Goal: Task Accomplishment & Management: Use online tool/utility

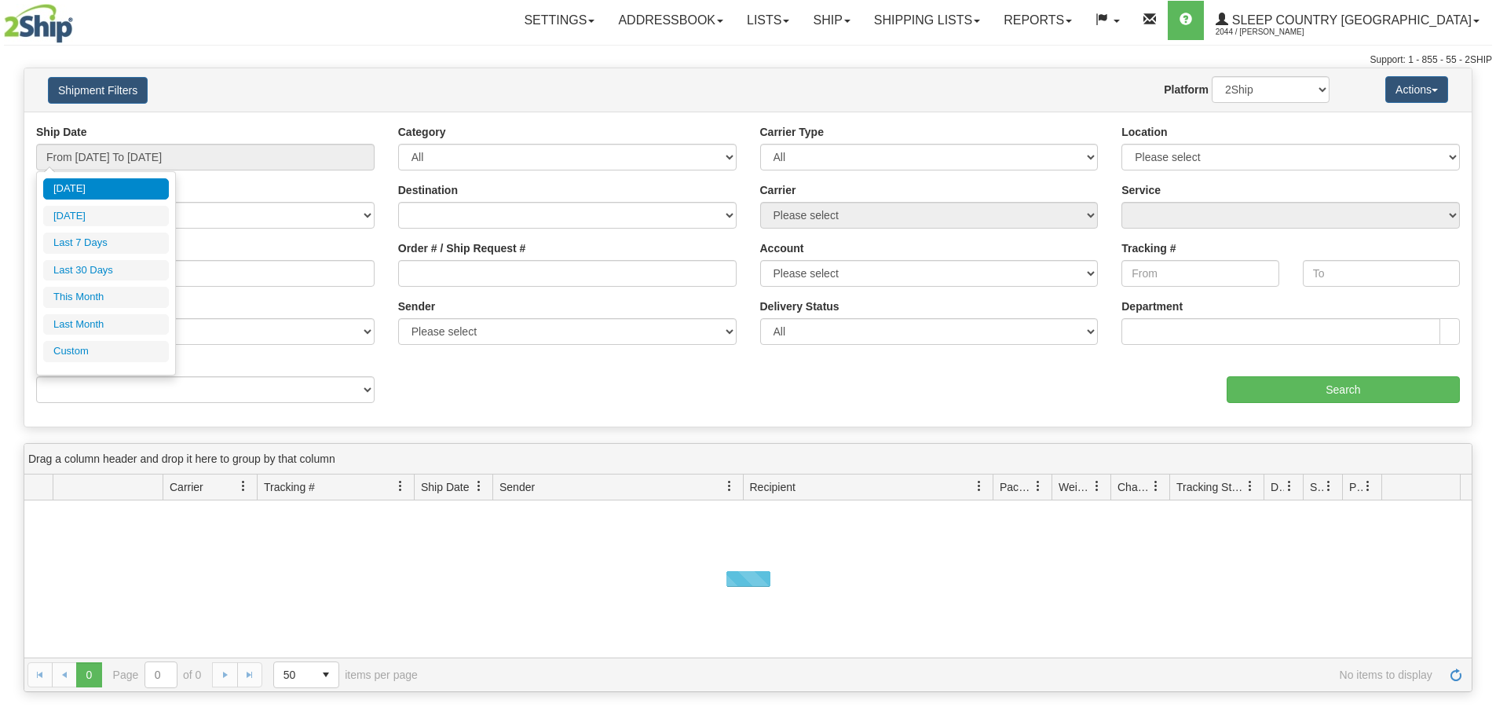
click at [167, 150] on input "From [DATE] To [DATE]" at bounding box center [205, 157] width 338 height 27
click at [153, 276] on li "Last 30 Days" at bounding box center [106, 270] width 126 height 21
type input "From [DATE] To [DATE]"
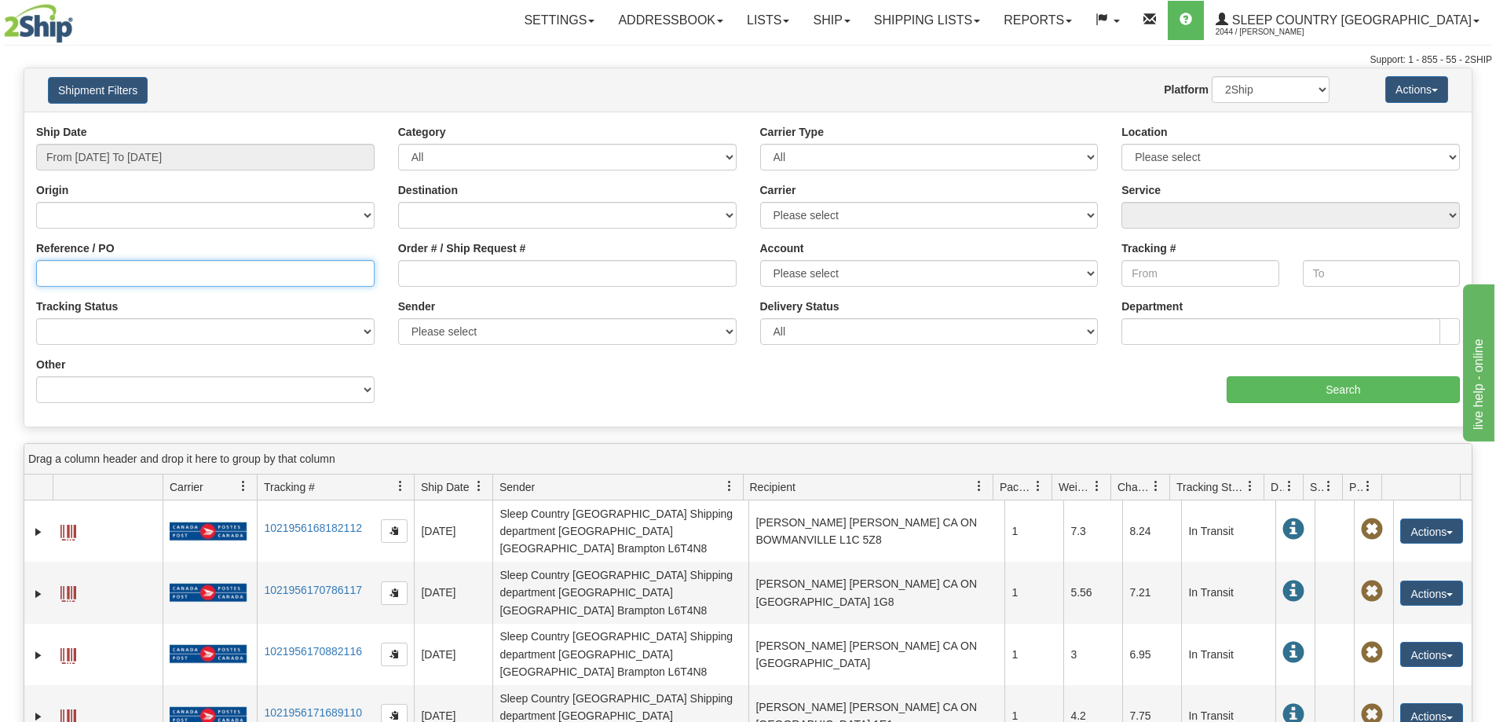
click at [112, 275] on input "Reference / PO" at bounding box center [205, 273] width 338 height 27
paste input "9008I030349"
type input "9008I030349"
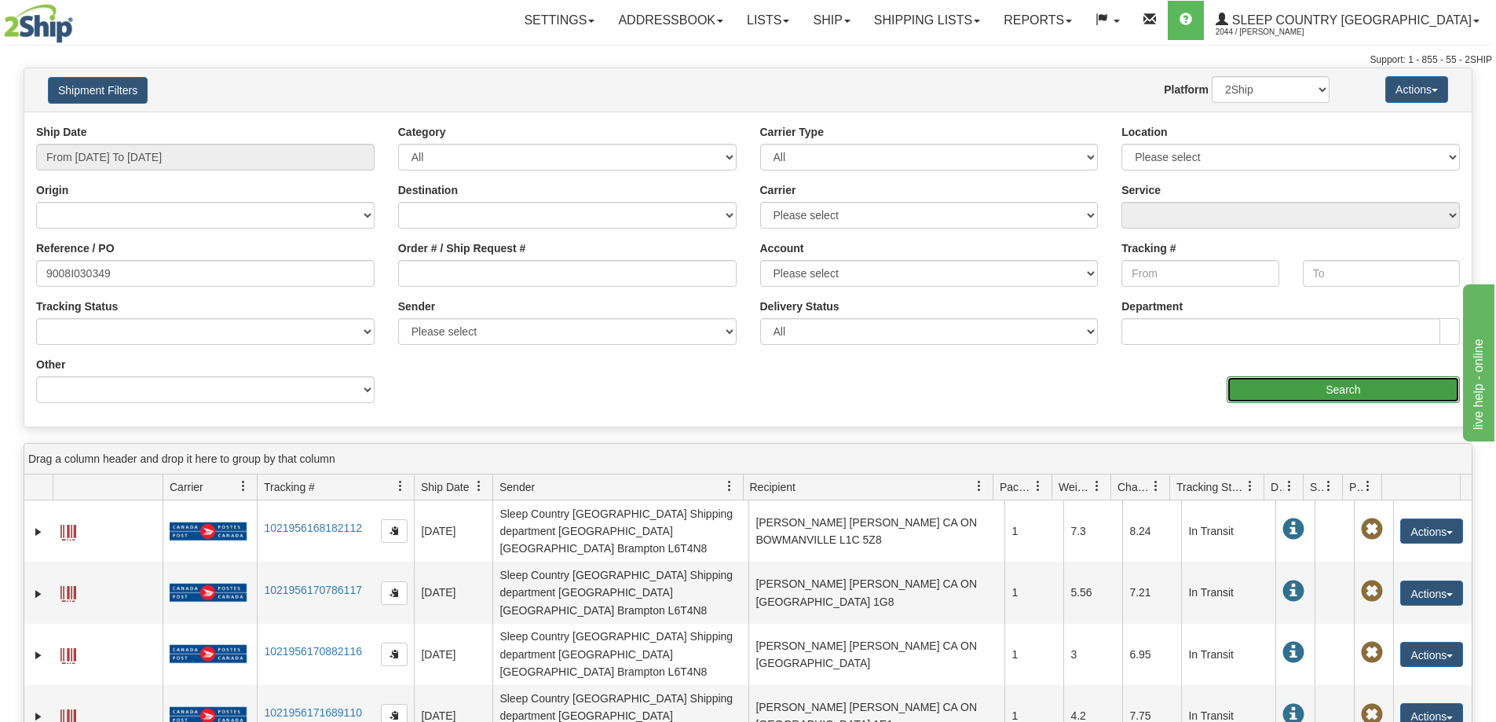
click at [1302, 387] on input "Search" at bounding box center [1343, 389] width 233 height 27
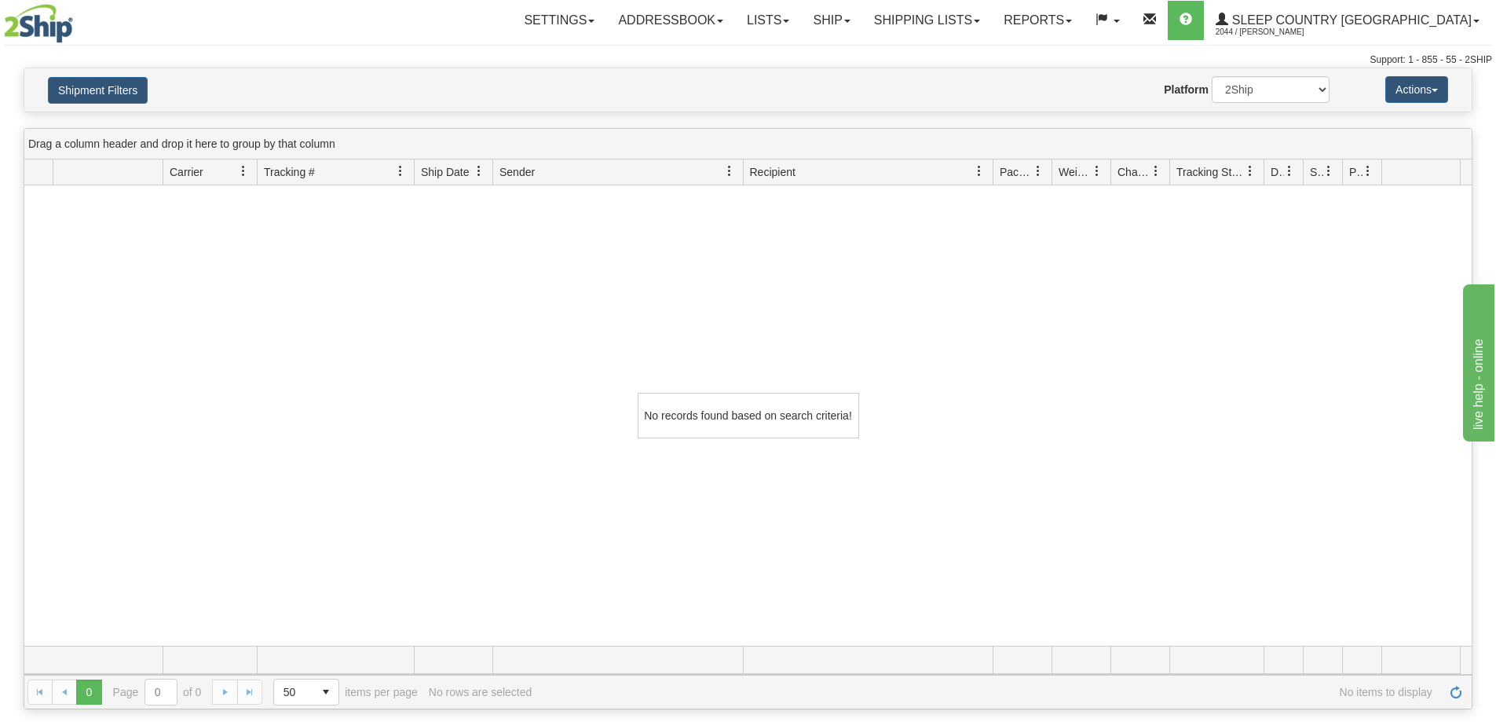
drag, startPoint x: 1125, startPoint y: 309, endPoint x: 1118, endPoint y: 313, distance: 8.8
click at [1125, 309] on div "No records found based on search criteria!" at bounding box center [747, 415] width 1447 height 460
click at [1270, 86] on select "2Ship Imported" at bounding box center [1271, 89] width 118 height 27
select select "1"
click at [1212, 76] on select "2Ship Imported" at bounding box center [1271, 89] width 118 height 27
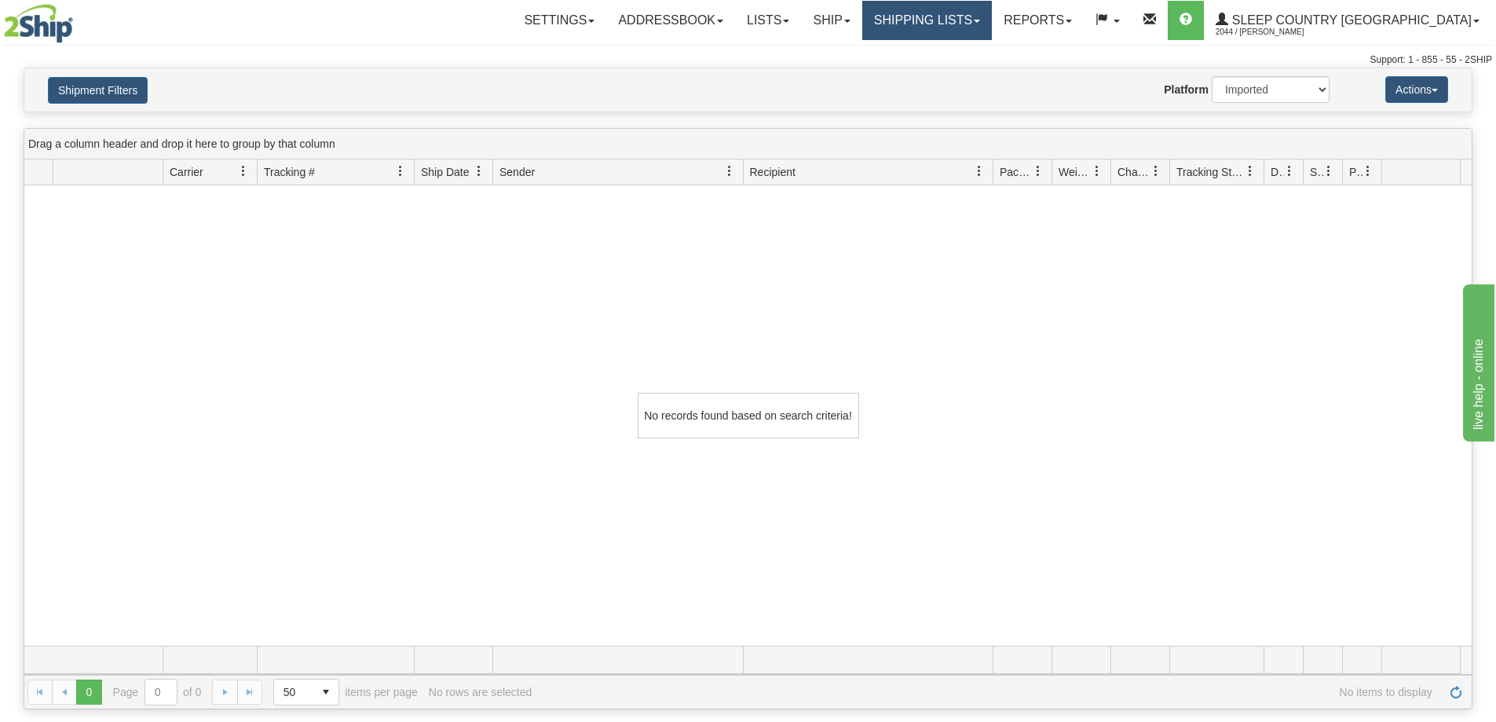
click at [992, 9] on link "Shipping lists" at bounding box center [927, 20] width 130 height 39
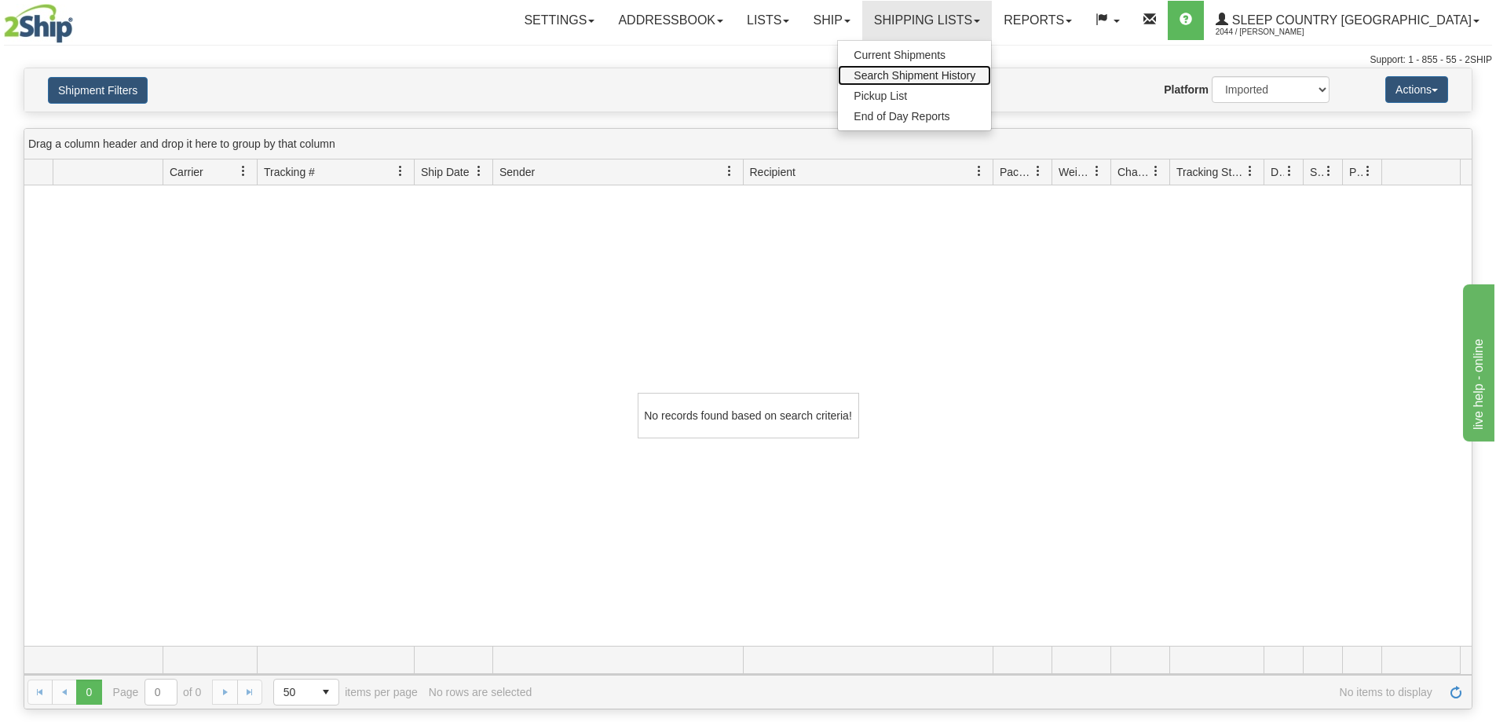
click at [975, 71] on span "Search Shipment History" at bounding box center [915, 75] width 122 height 13
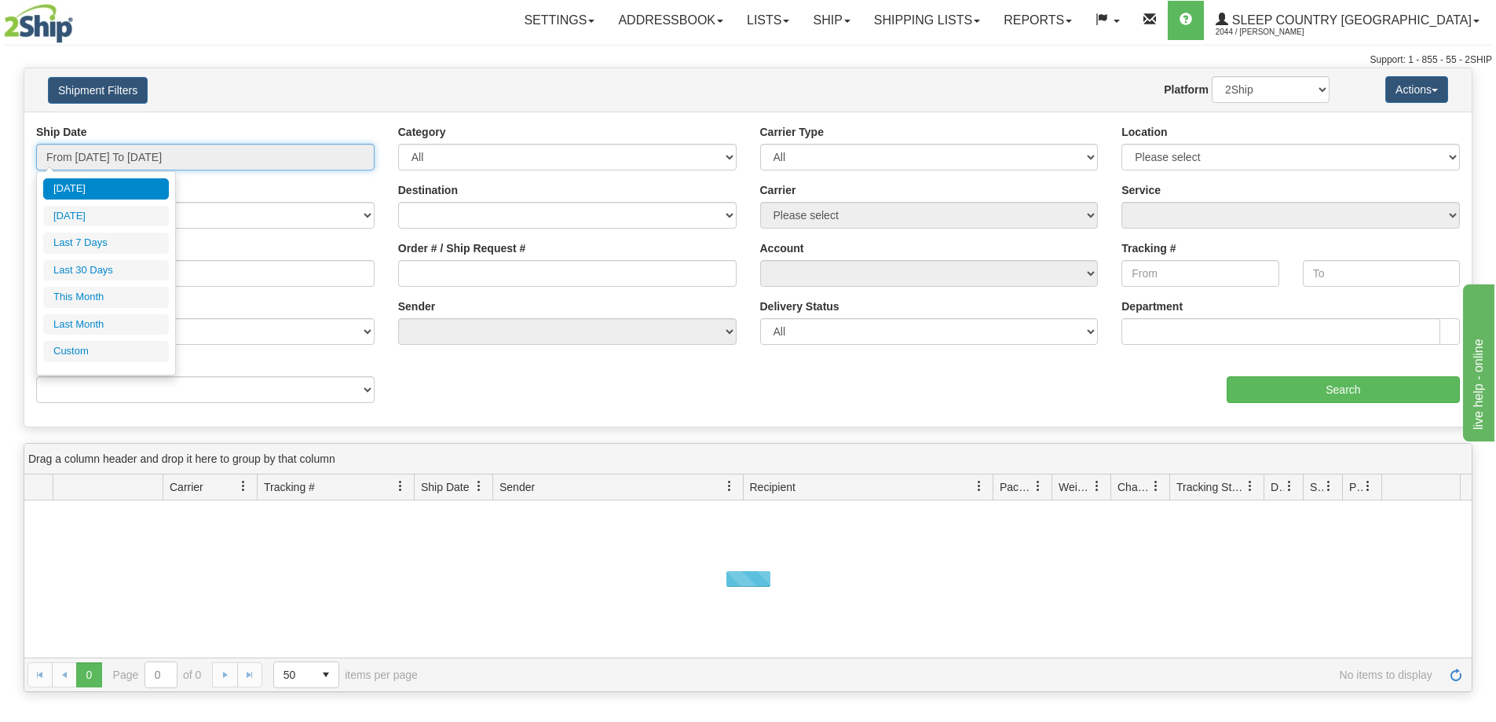
click at [130, 163] on input "From [DATE] To [DATE]" at bounding box center [205, 157] width 338 height 27
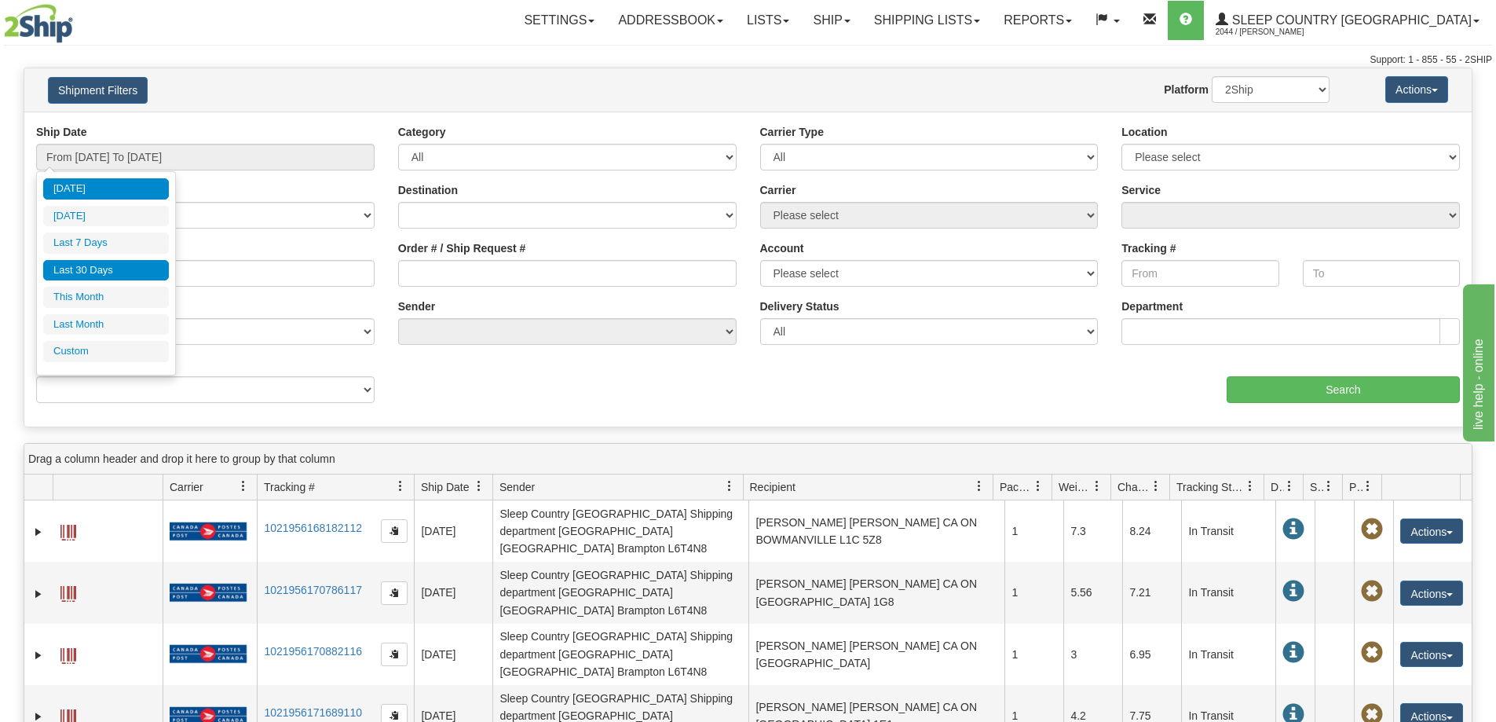
click at [107, 273] on li "Last 30 Days" at bounding box center [106, 270] width 126 height 21
type input "From [DATE] To [DATE]"
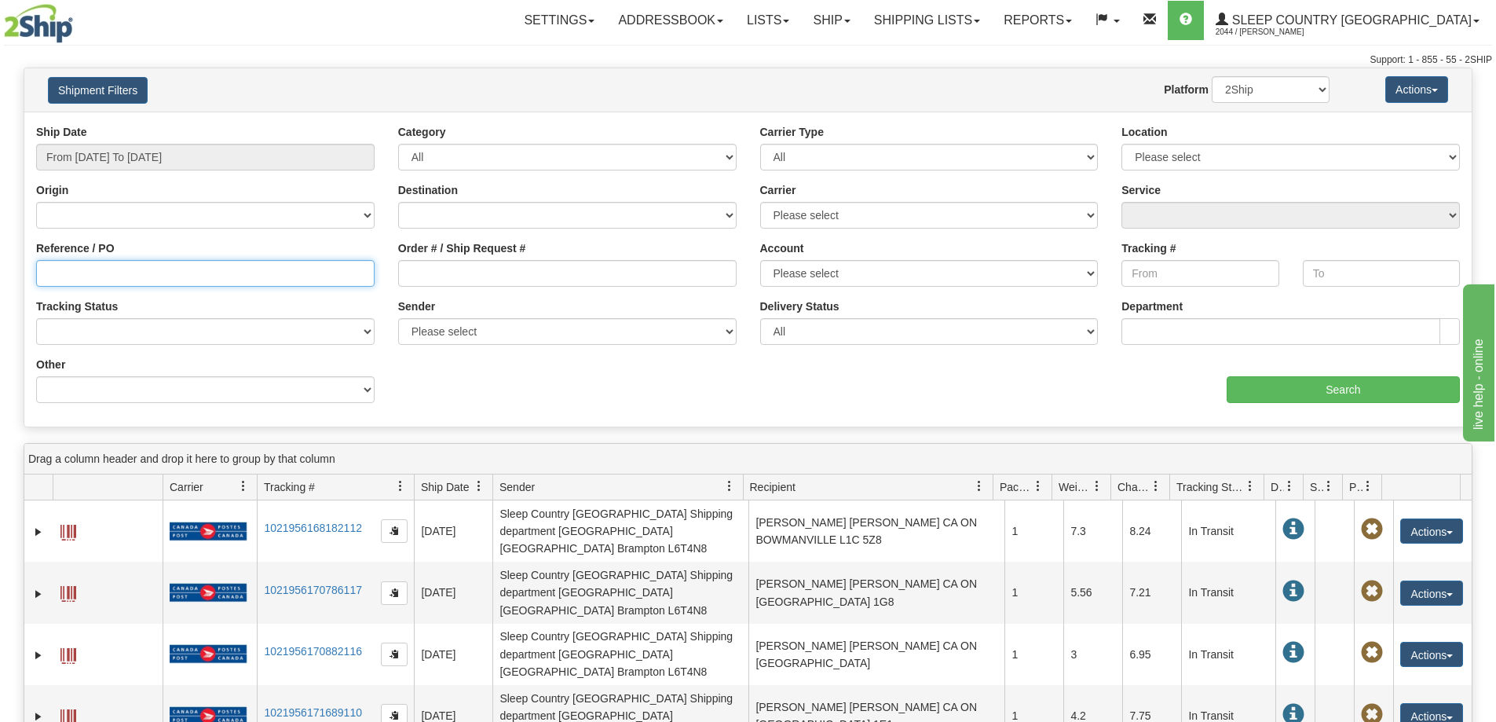
click at [50, 277] on input "Reference / PO" at bounding box center [205, 273] width 338 height 27
paste input "9008I030349"
drag, startPoint x: 46, startPoint y: 268, endPoint x: 54, endPoint y: 270, distance: 8.2
click at [47, 268] on input "9008I030349" at bounding box center [205, 273] width 338 height 27
type input "9008I030349"
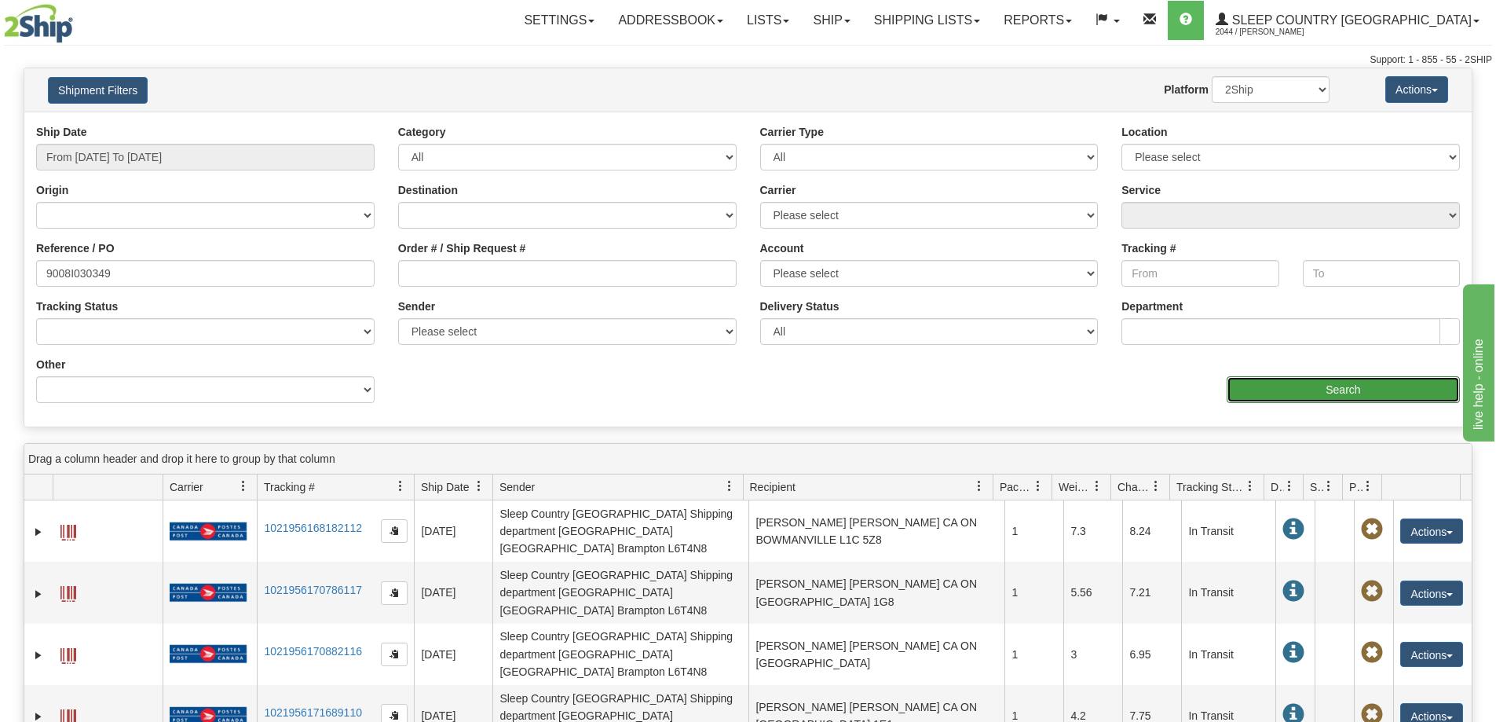
click at [1351, 389] on input "Search" at bounding box center [1343, 389] width 233 height 27
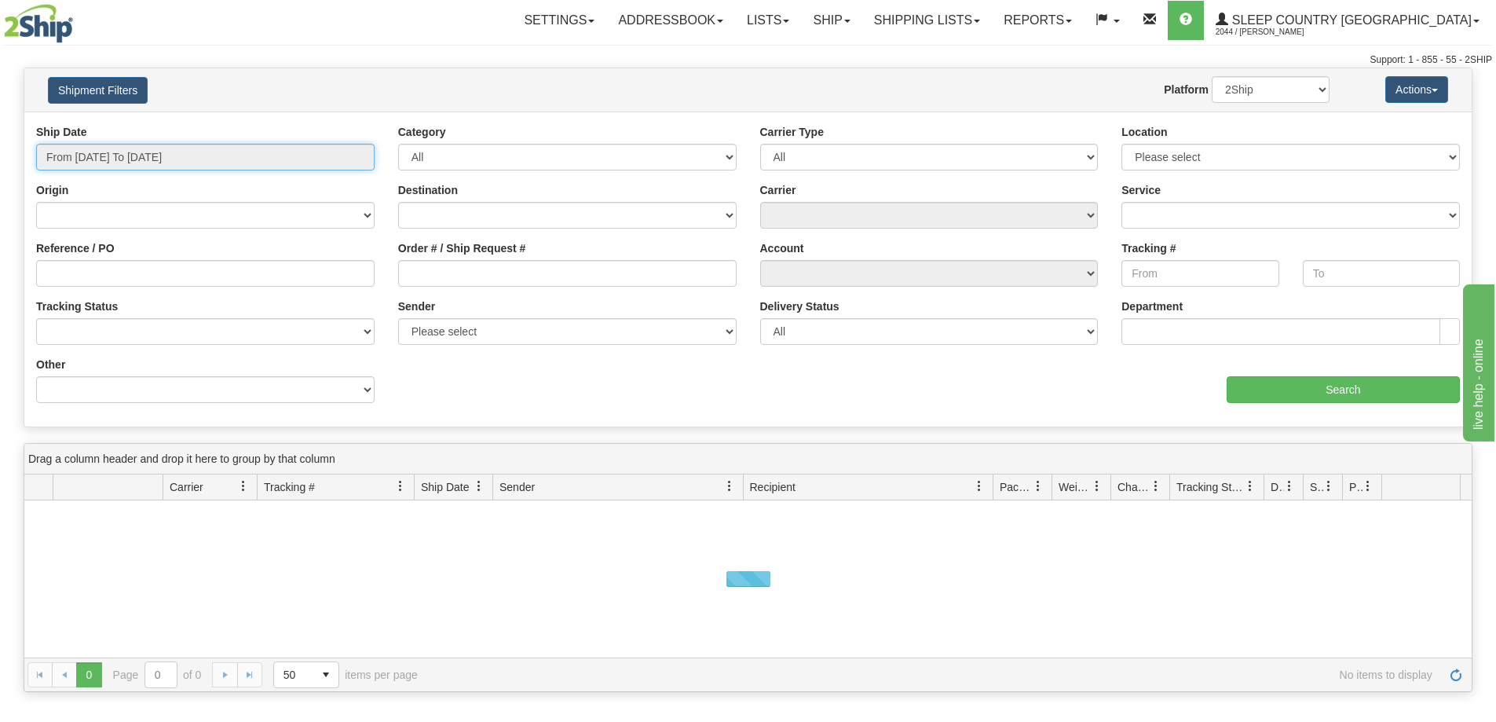
click at [183, 151] on input "From [DATE] To [DATE]" at bounding box center [205, 157] width 338 height 27
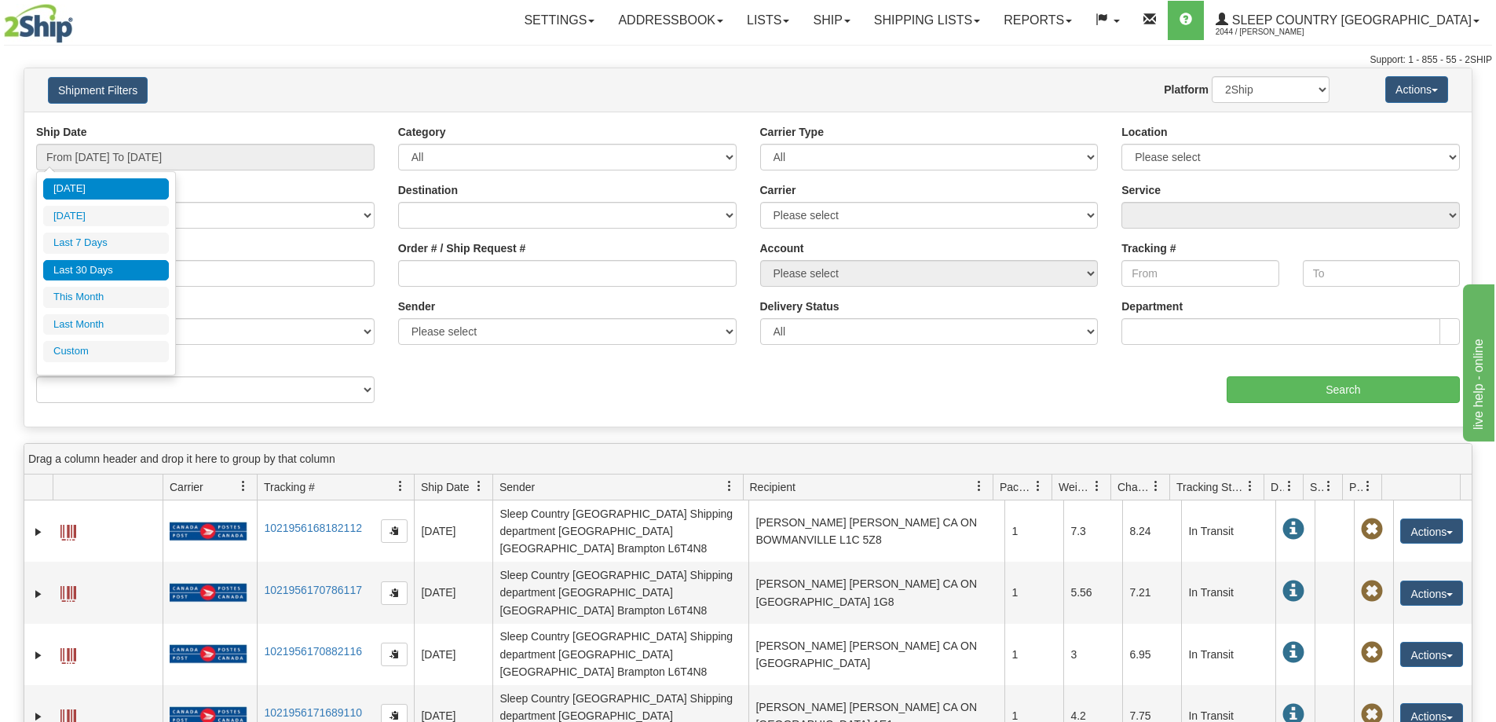
click at [126, 276] on li "Last 30 Days" at bounding box center [106, 270] width 126 height 21
type input "From [DATE] To [DATE]"
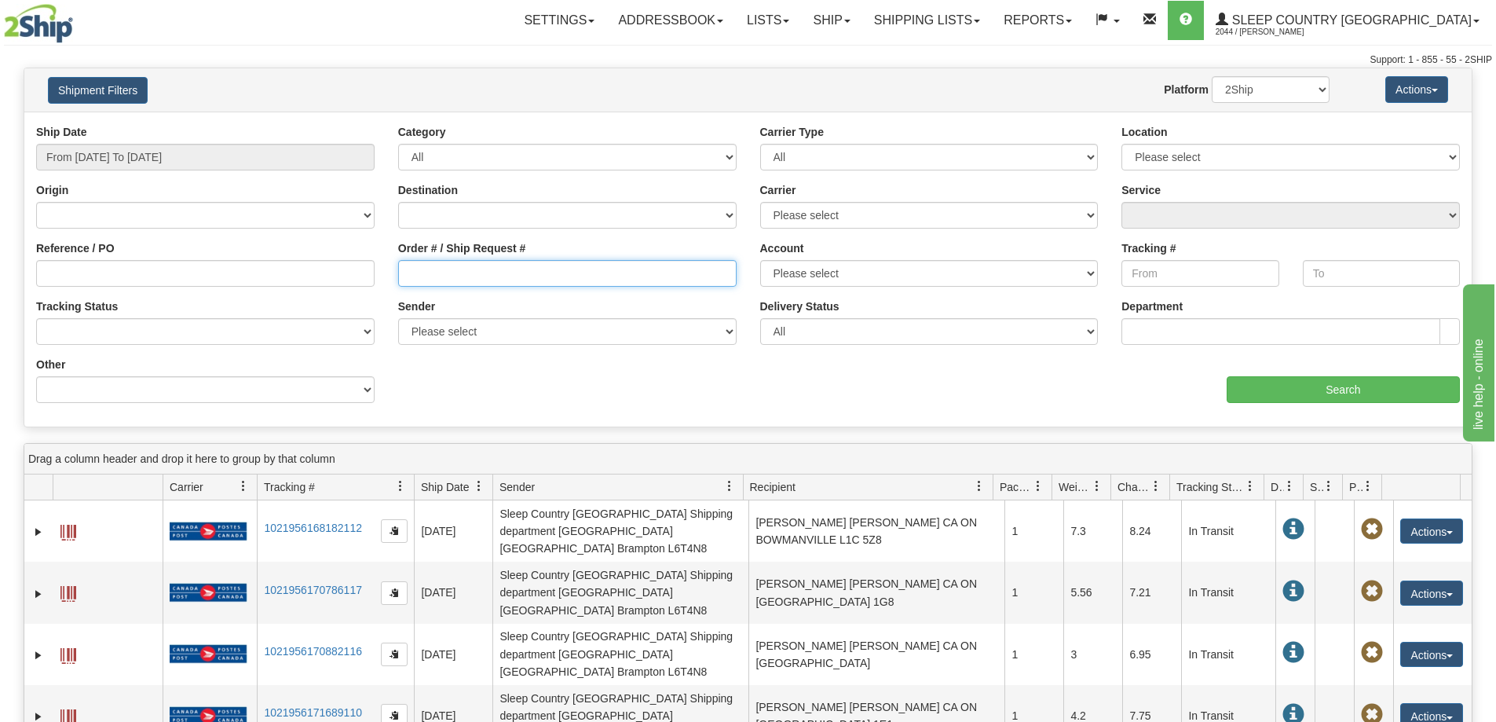
click at [439, 264] on input "Order # / Ship Request #" at bounding box center [567, 273] width 338 height 27
paste input "9008I030349"
type input "9008I030349"
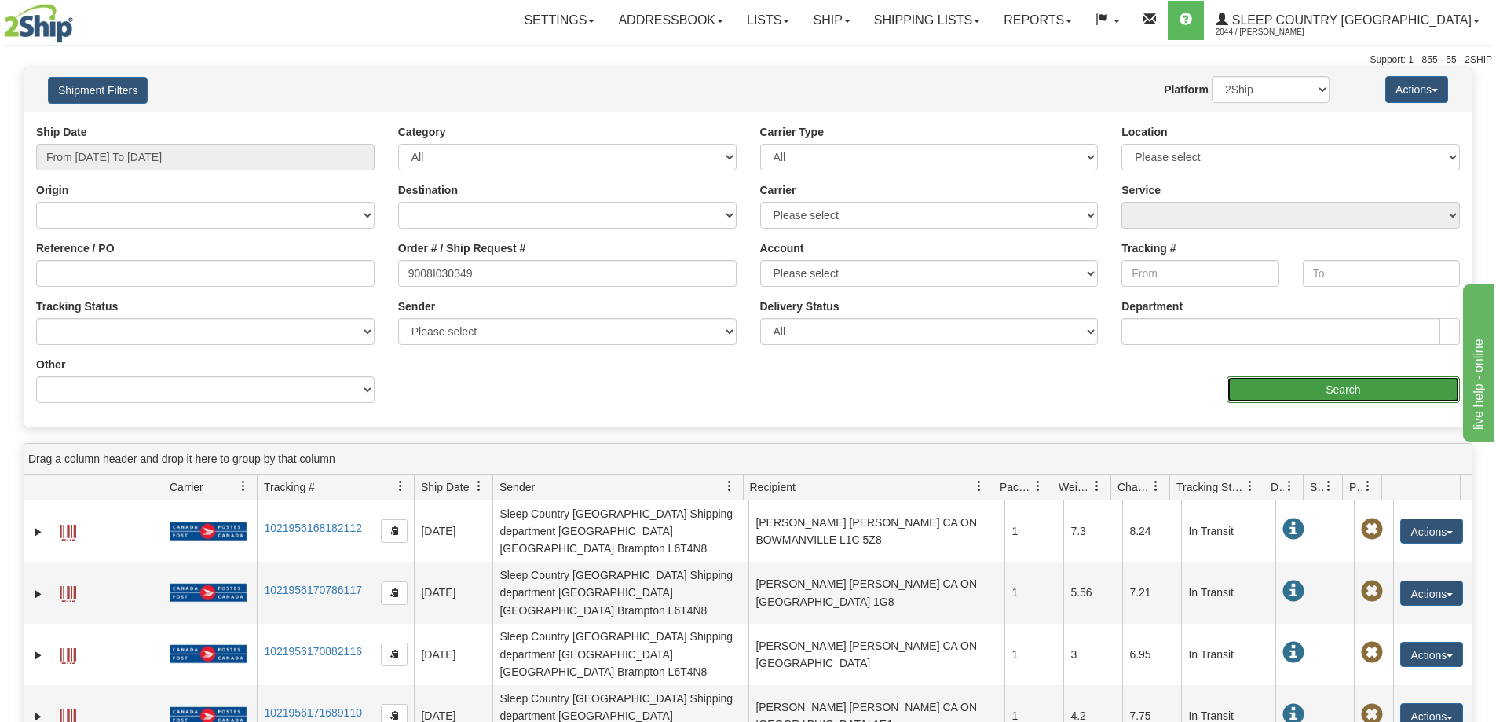
click at [1325, 391] on input "Search" at bounding box center [1343, 389] width 233 height 27
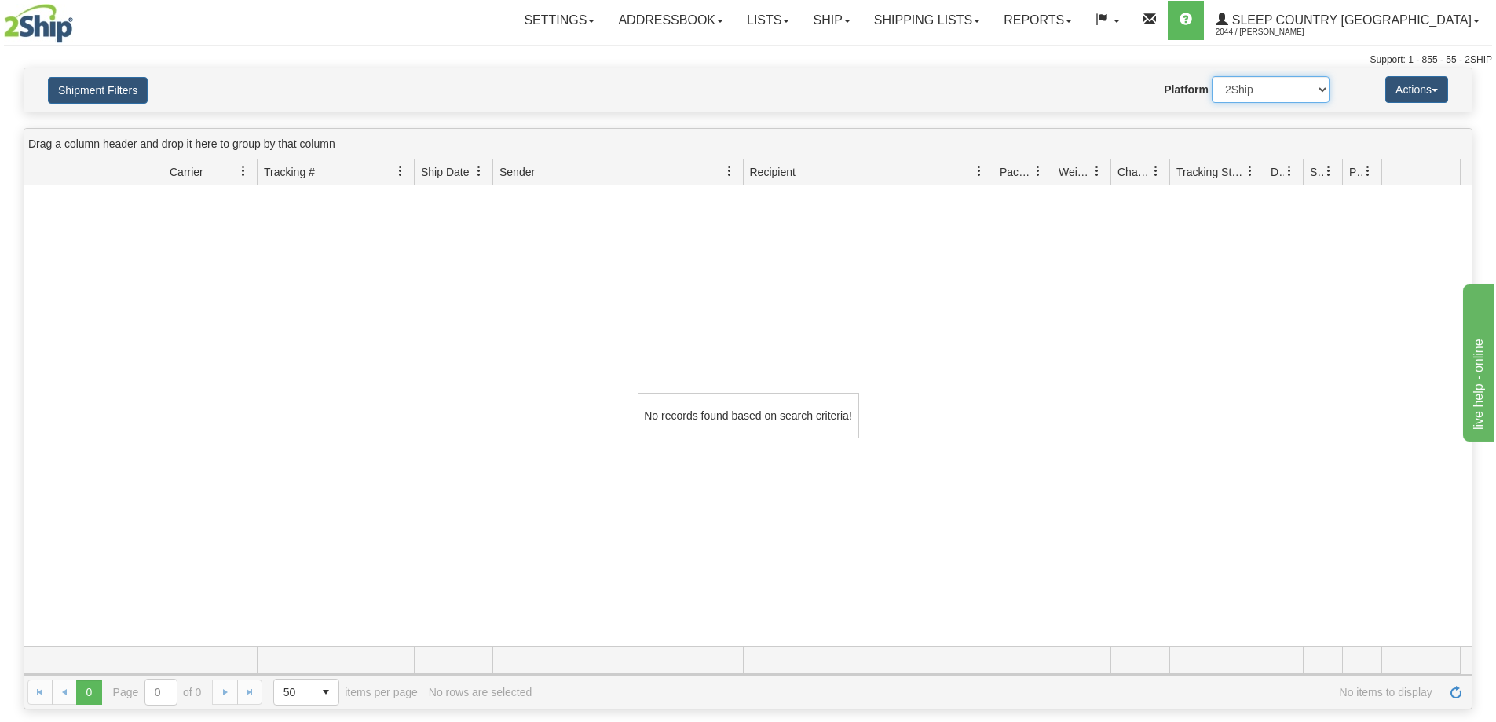
click at [1255, 90] on select "2Ship Imported" at bounding box center [1271, 89] width 118 height 27
select select "1"
click at [1212, 76] on select "2Ship Imported" at bounding box center [1271, 89] width 118 height 27
click at [976, 19] on link "Shipping lists" at bounding box center [927, 20] width 130 height 39
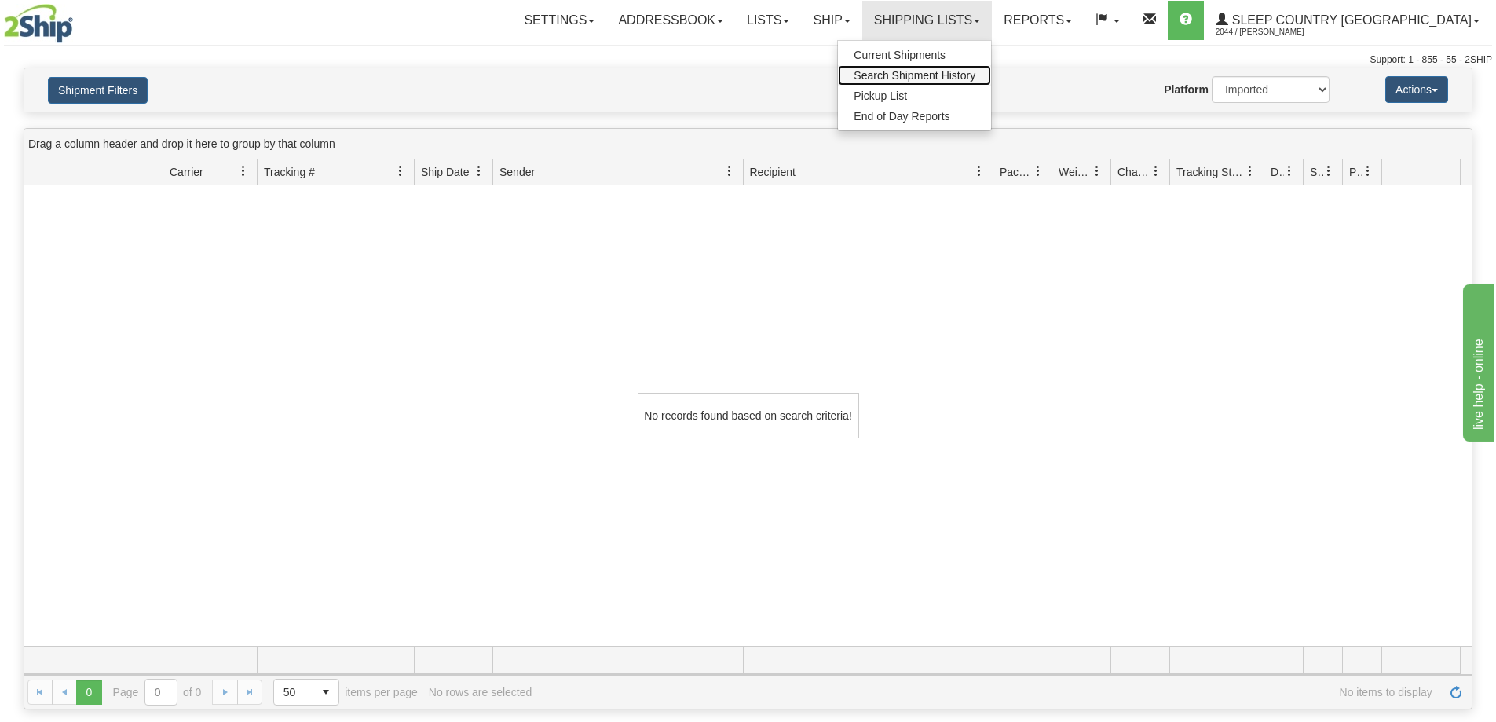
click at [975, 70] on span "Search Shipment History" at bounding box center [915, 75] width 122 height 13
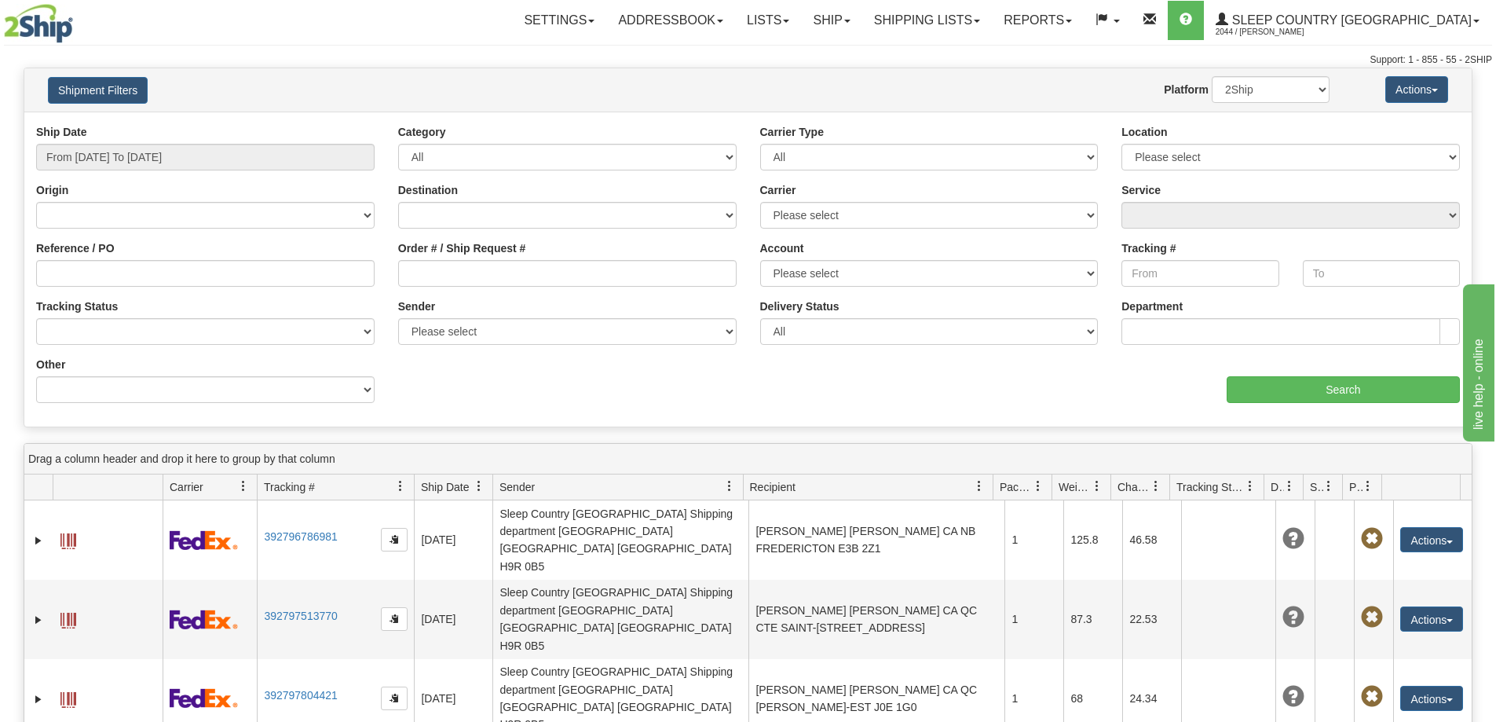
click at [1083, 58] on div "Support: 1 - 855 - 55 - 2SHIP" at bounding box center [748, 59] width 1488 height 13
click at [185, 153] on input "From [DATE] To [DATE]" at bounding box center [205, 157] width 338 height 27
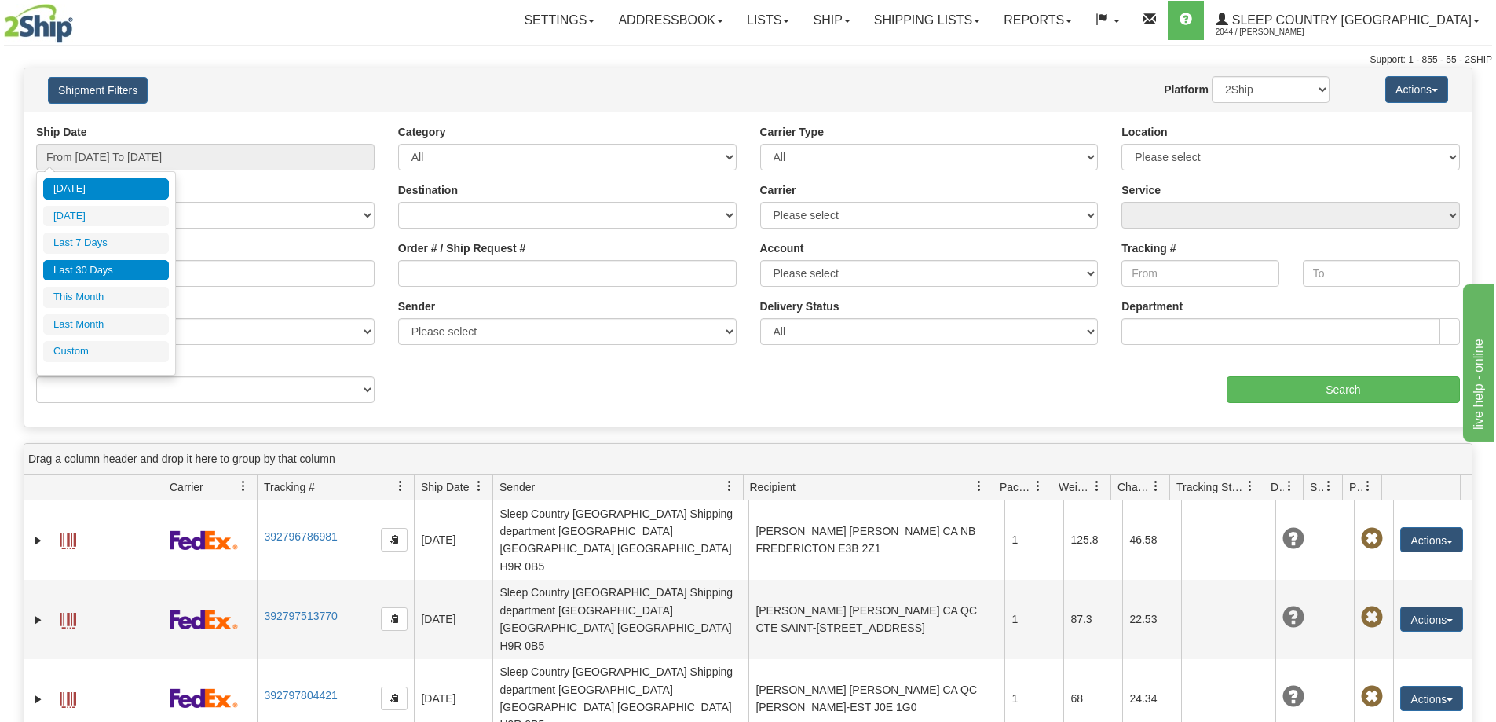
click at [144, 269] on li "Last 30 Days" at bounding box center [106, 270] width 126 height 21
type input "From [DATE] To [DATE]"
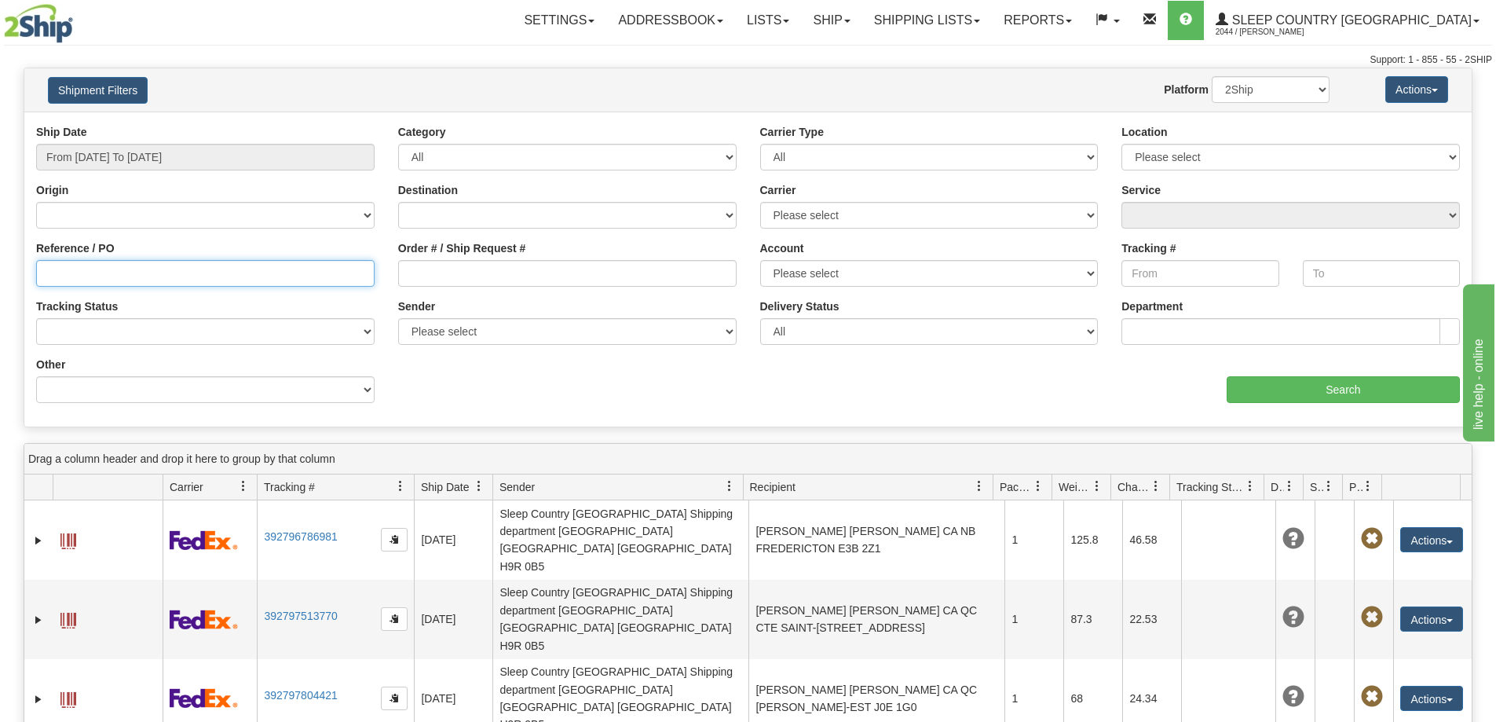
click at [46, 276] on input "Reference / PO" at bounding box center [205, 273] width 338 height 27
paste input "9002H942690"
type input "9002H942690"
click at [1258, 90] on select "2Ship Imported" at bounding box center [1271, 89] width 118 height 27
select select "1"
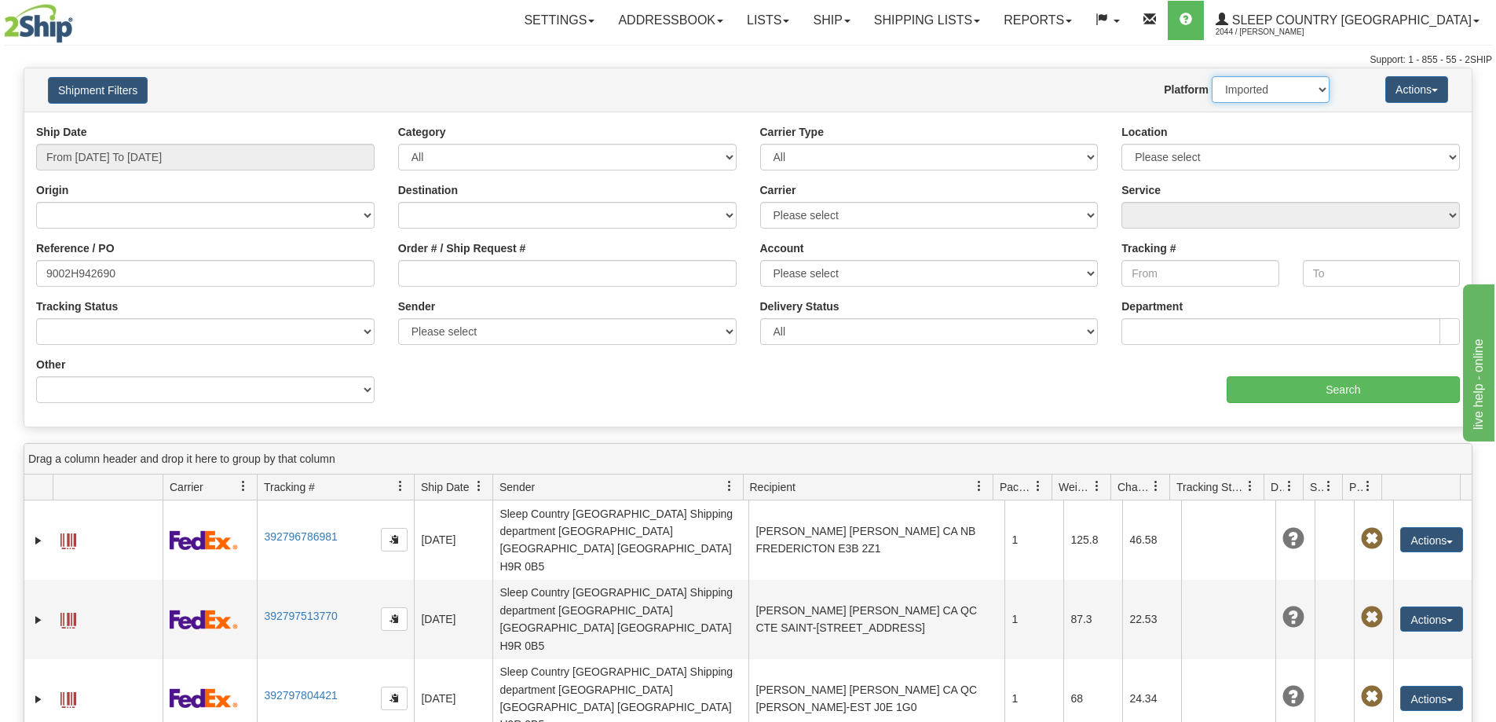
click at [1212, 76] on select "2Ship Imported" at bounding box center [1271, 89] width 118 height 27
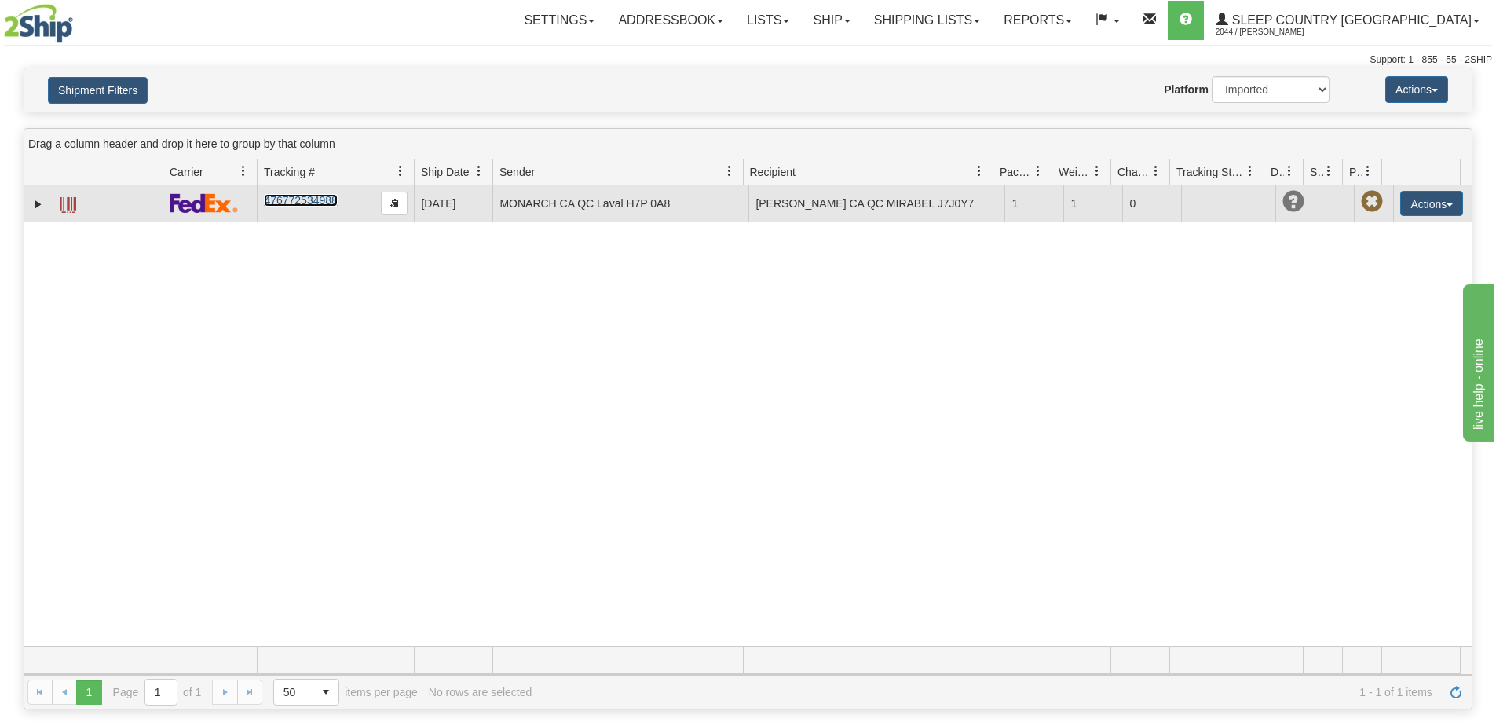
click at [315, 207] on link "476772534988" at bounding box center [300, 200] width 73 height 13
click at [1425, 213] on button "Actions" at bounding box center [1431, 203] width 63 height 25
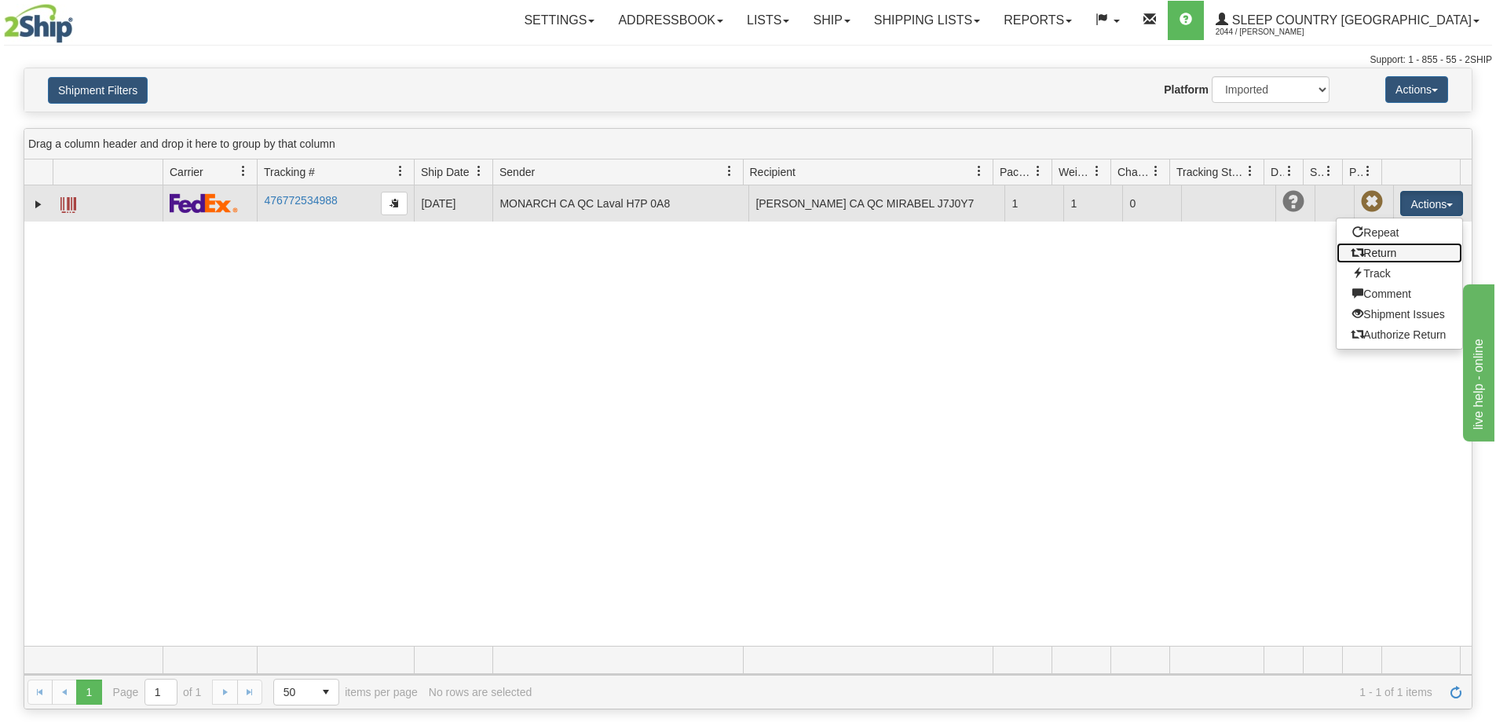
click at [1361, 259] on link "Return" at bounding box center [1400, 253] width 126 height 20
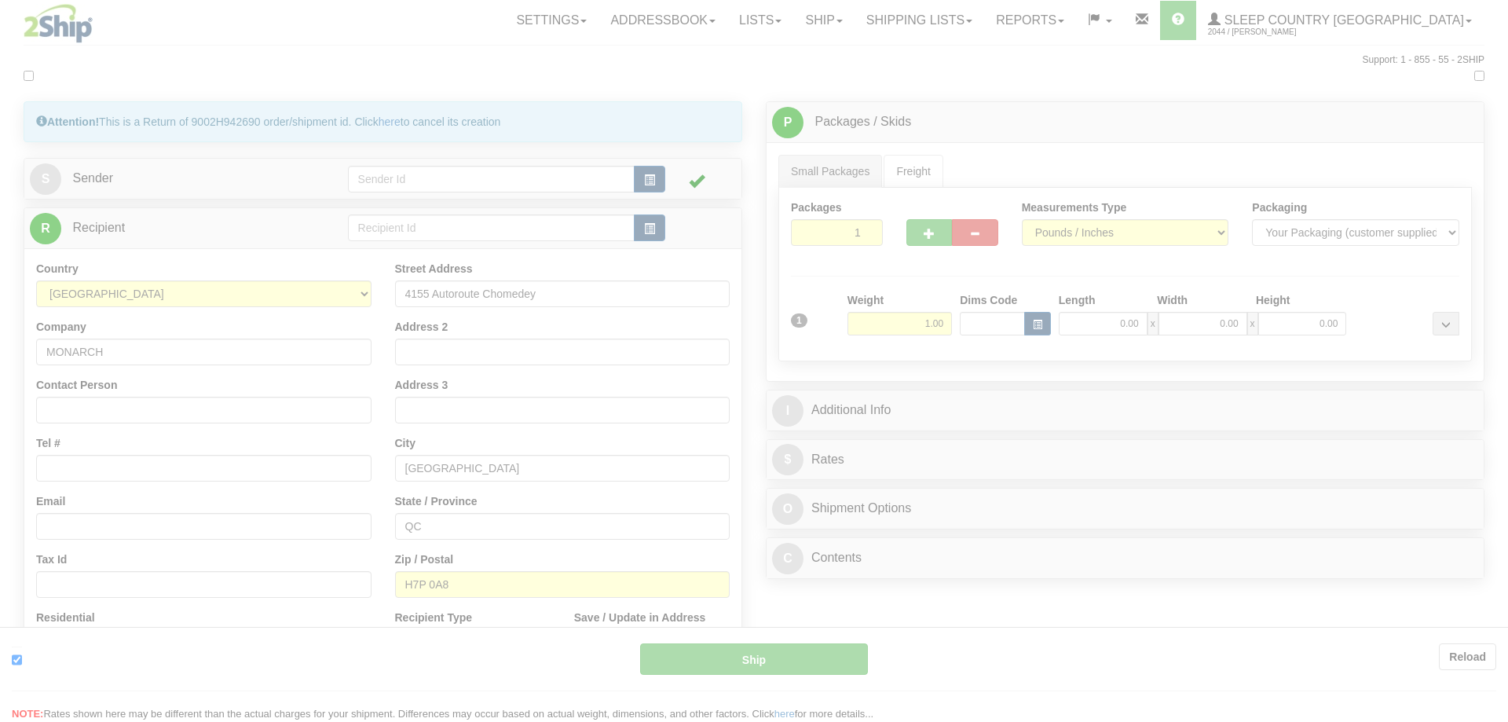
type input "92"
type input "10:42"
type input "16:00"
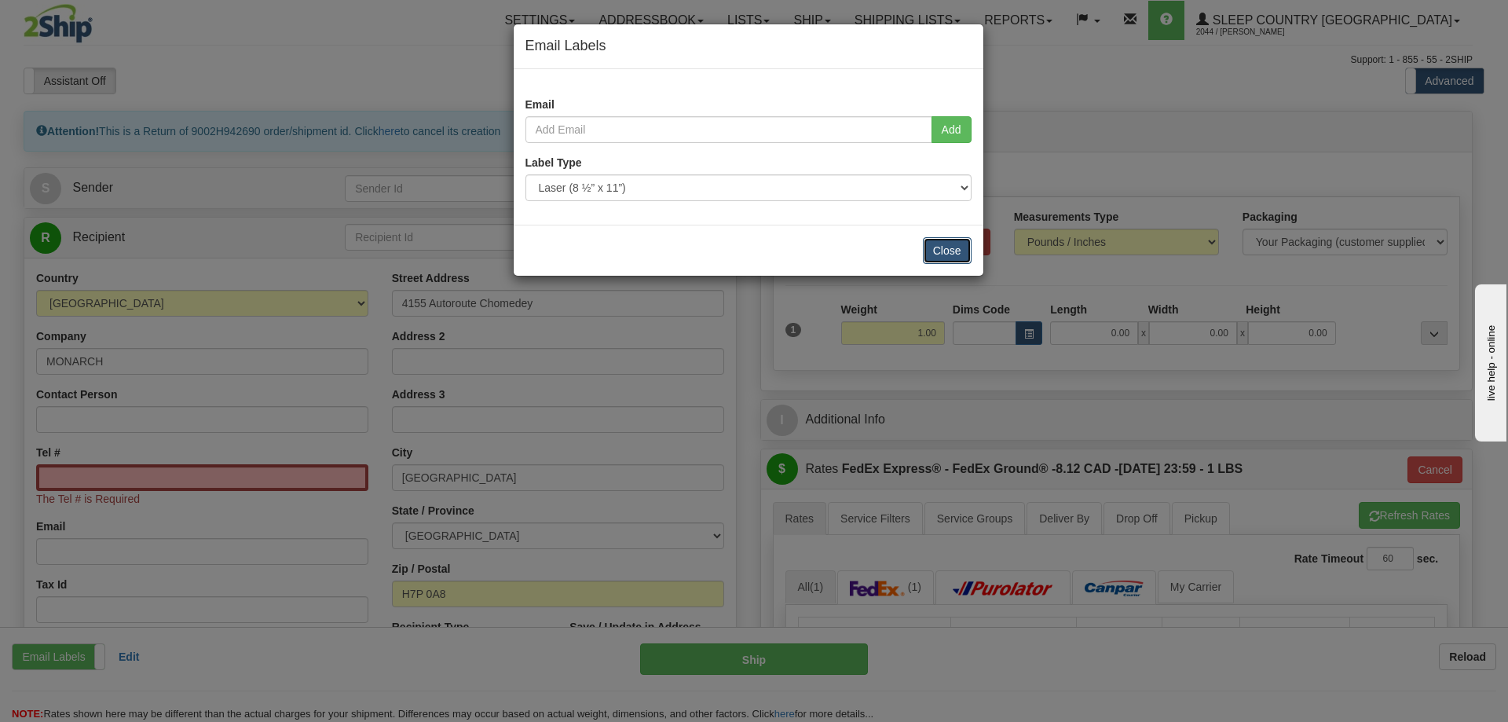
click at [949, 253] on button "Close" at bounding box center [947, 250] width 49 height 27
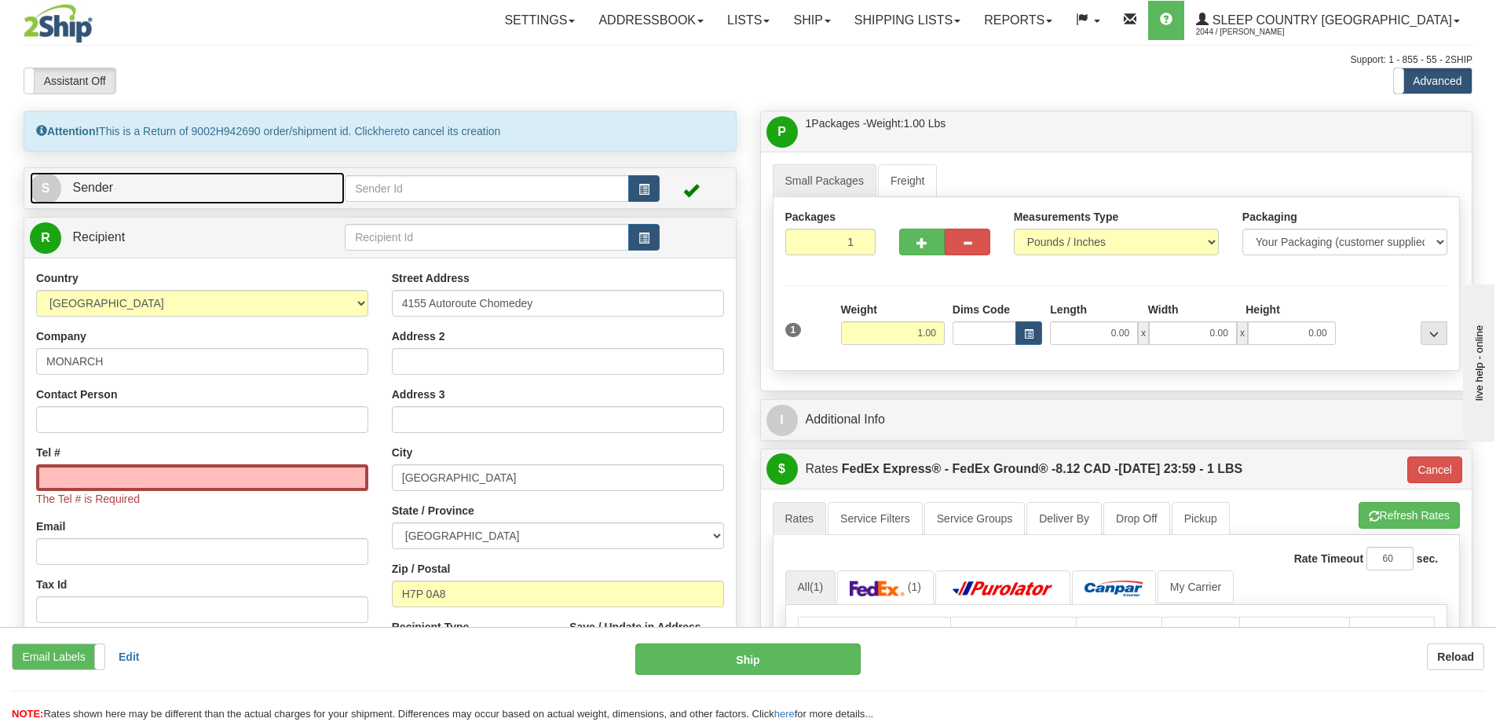
click at [124, 184] on link "S Sender" at bounding box center [187, 188] width 315 height 32
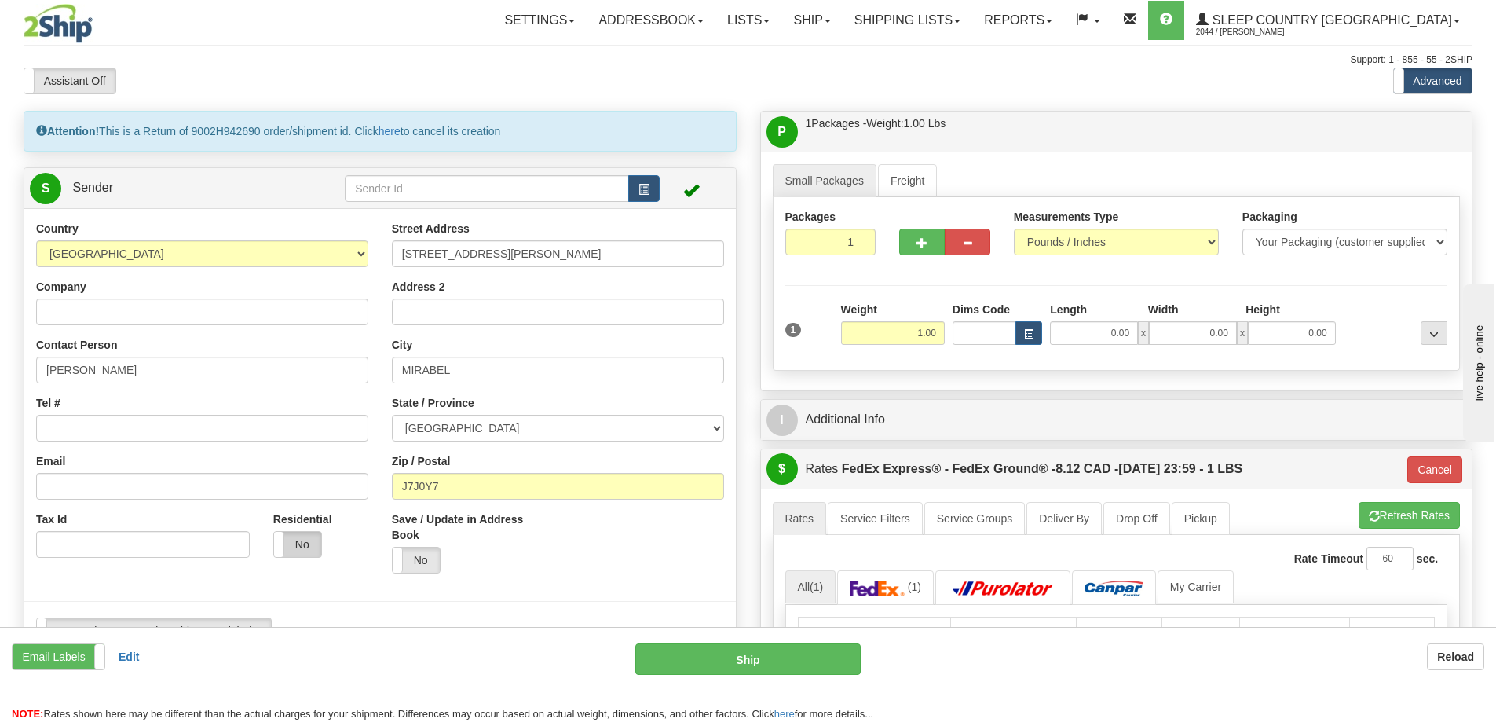
click at [300, 543] on label "No" at bounding box center [297, 544] width 47 height 25
type input "92"
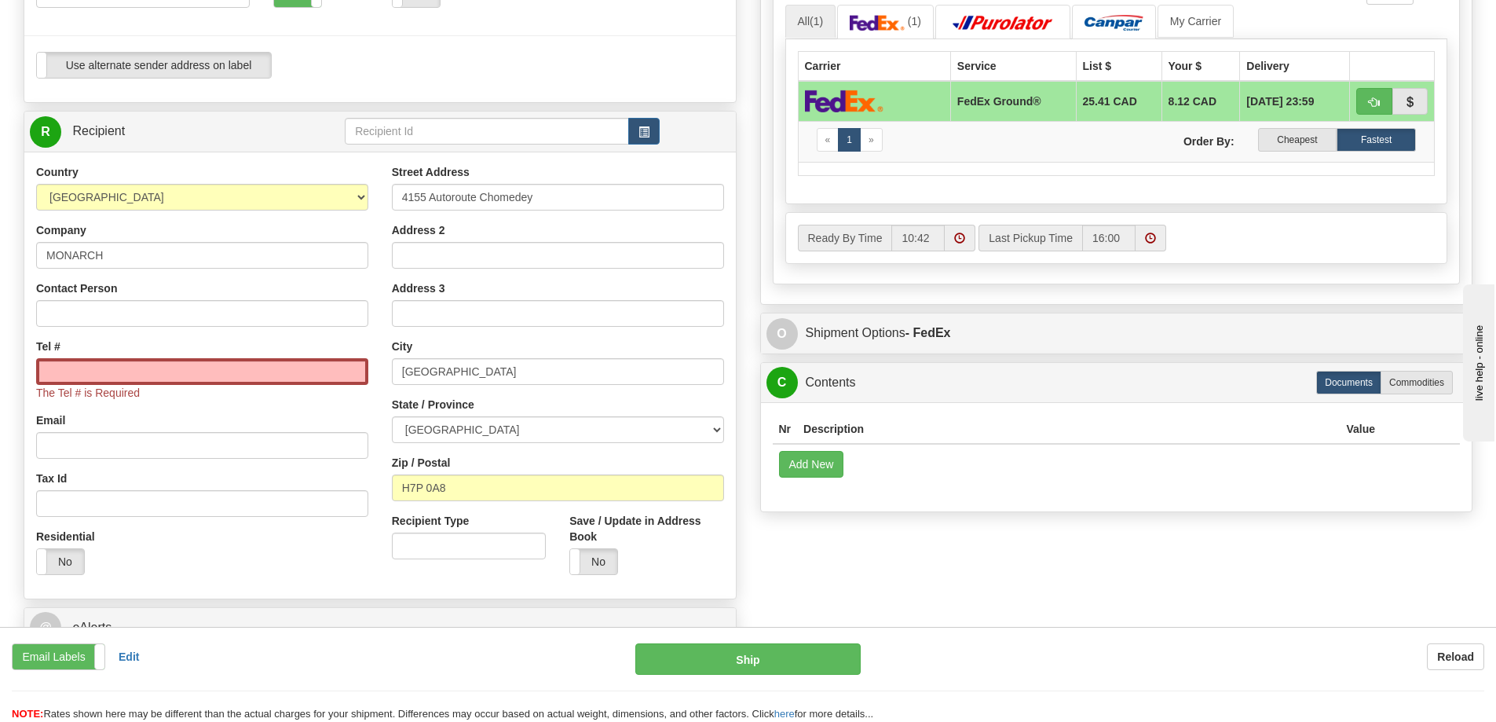
scroll to position [628, 0]
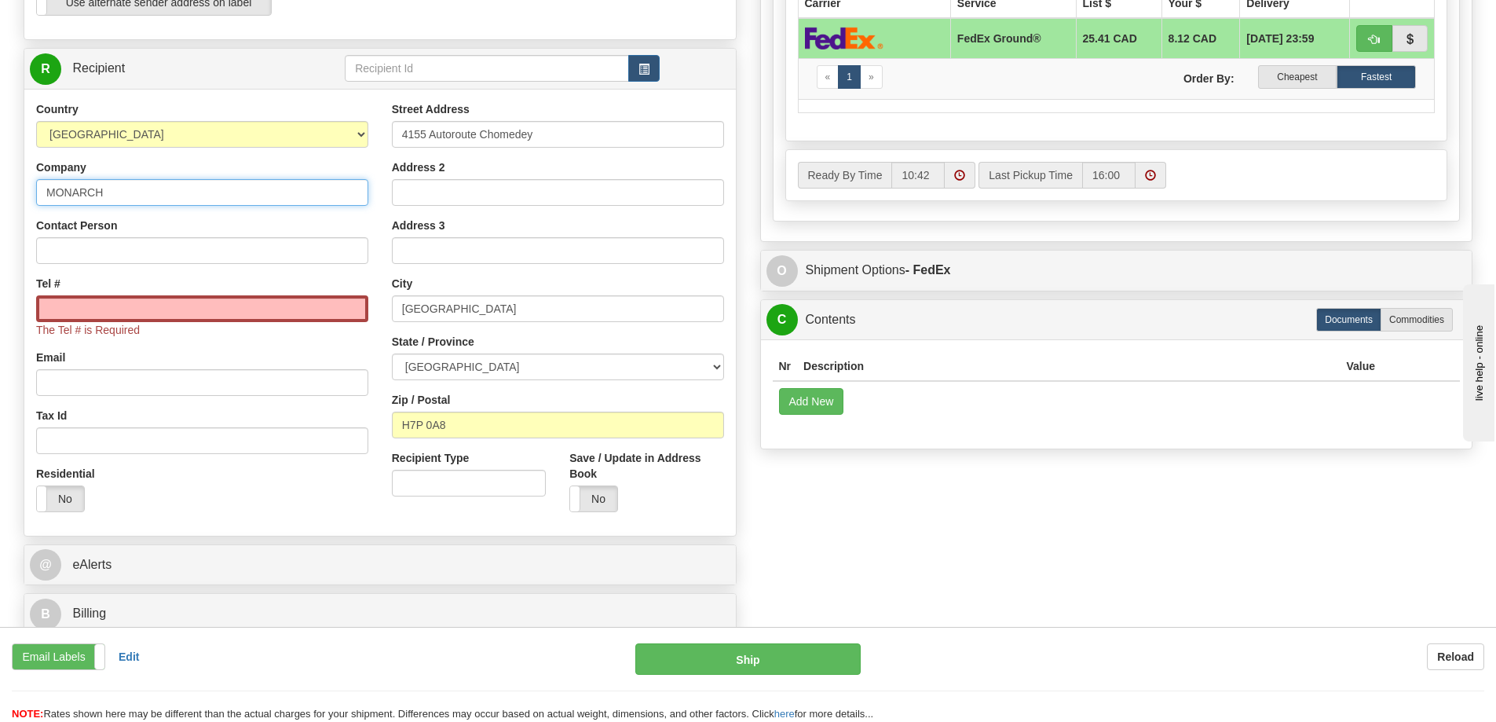
drag, startPoint x: 141, startPoint y: 196, endPoint x: 0, endPoint y: 181, distance: 142.1
click at [0, 181] on div "Toggle navigation Settings Shipping Preferences Fields Preferences New" at bounding box center [748, 47] width 1496 height 1351
type input "Sleep Country [GEOGRAPHIC_DATA]"
click at [102, 316] on input "Tel #" at bounding box center [202, 308] width 332 height 27
type input "1-888-753-3788"
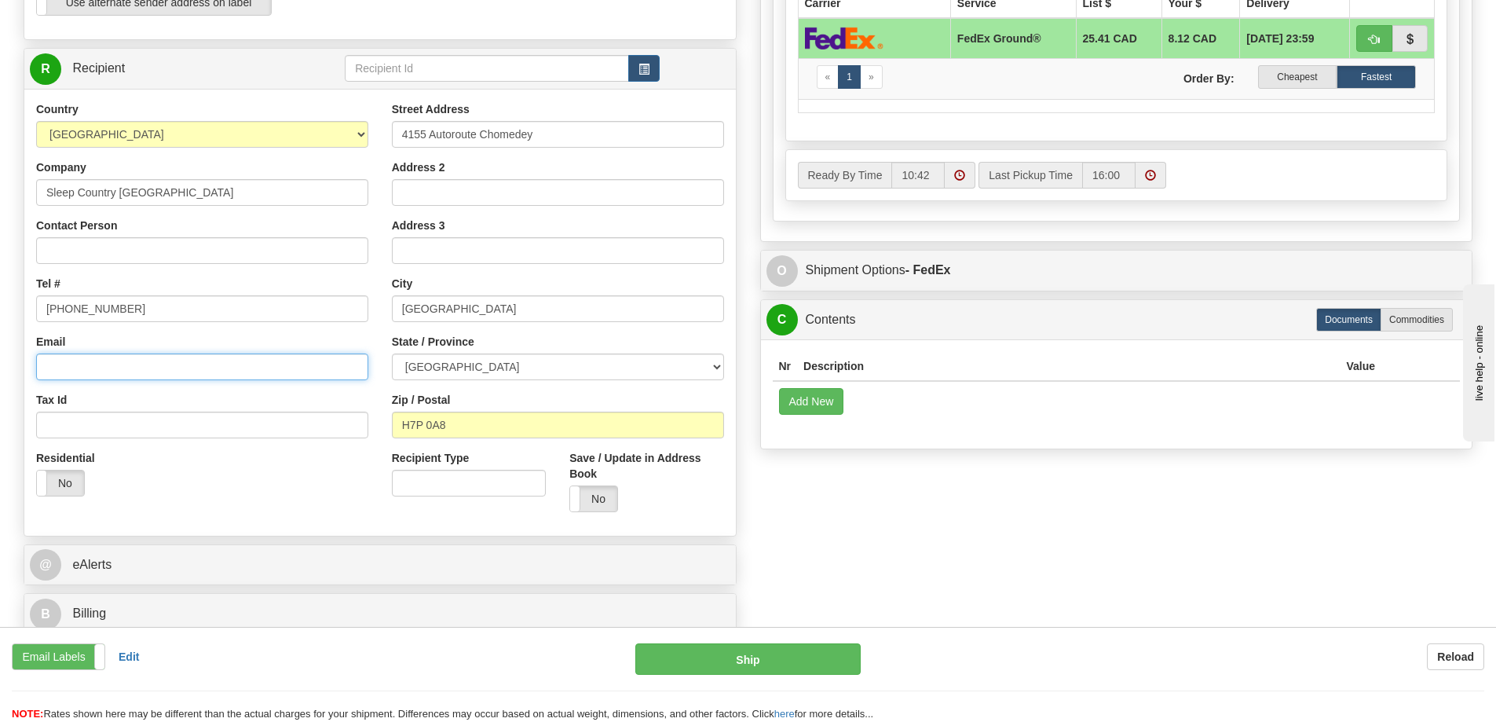
click at [90, 365] on input "Email" at bounding box center [202, 366] width 332 height 27
type input "cs@support.sleepcountry.ca"
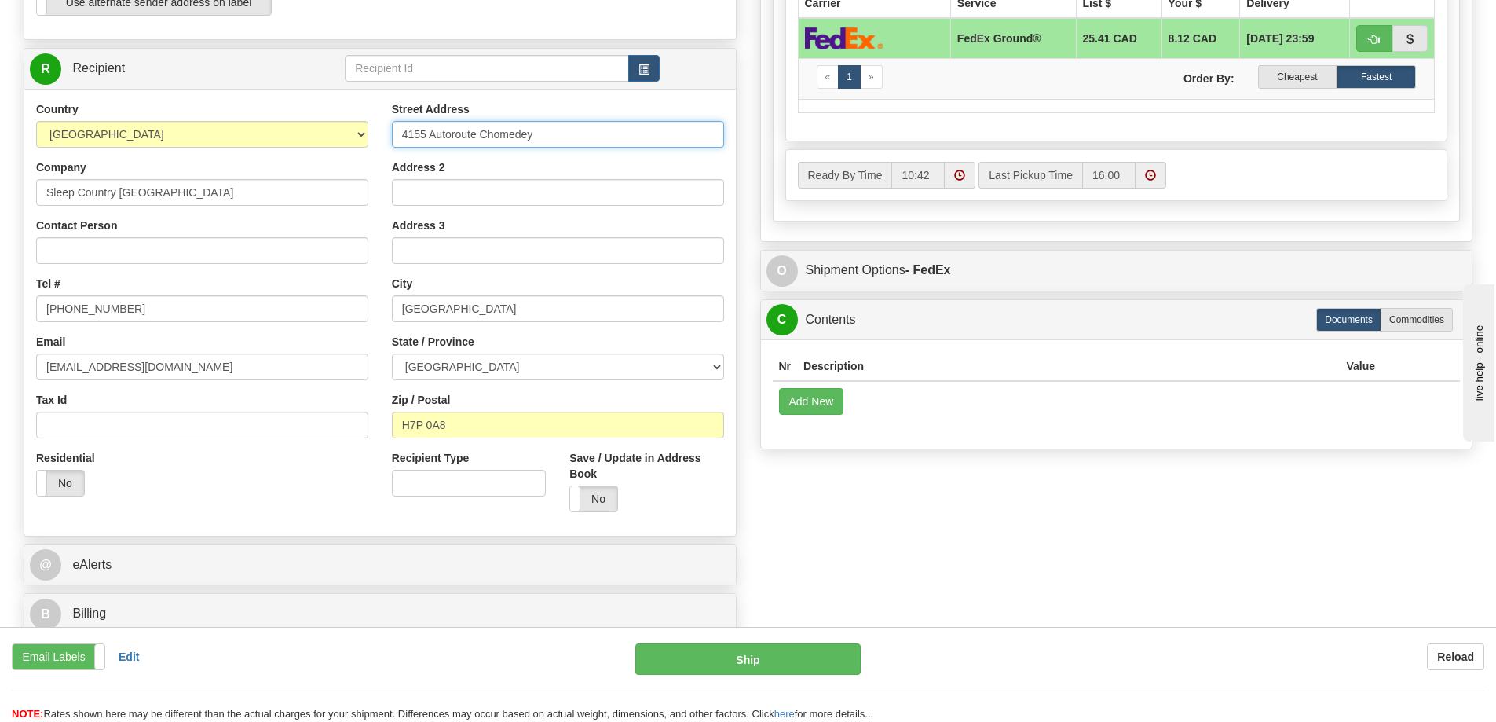
drag, startPoint x: 571, startPoint y: 140, endPoint x: 345, endPoint y: 170, distance: 228.1
click at [371, 150] on div "Country AFGHANISTAN ALAND ISLANDS ALBANIA ALGERIA AMERICAN SAMOA ANDORRA ANGOLA…" at bounding box center [379, 312] width 711 height 423
paste input "520 COLLEGE ST EAST BELLEVILLE K8N 4Z6"
drag, startPoint x: 639, startPoint y: 132, endPoint x: 527, endPoint y: 144, distance: 112.9
click at [527, 144] on input "520 COLLEGE ST EAST BELLEVILLE K8N 4Z6" at bounding box center [558, 134] width 332 height 27
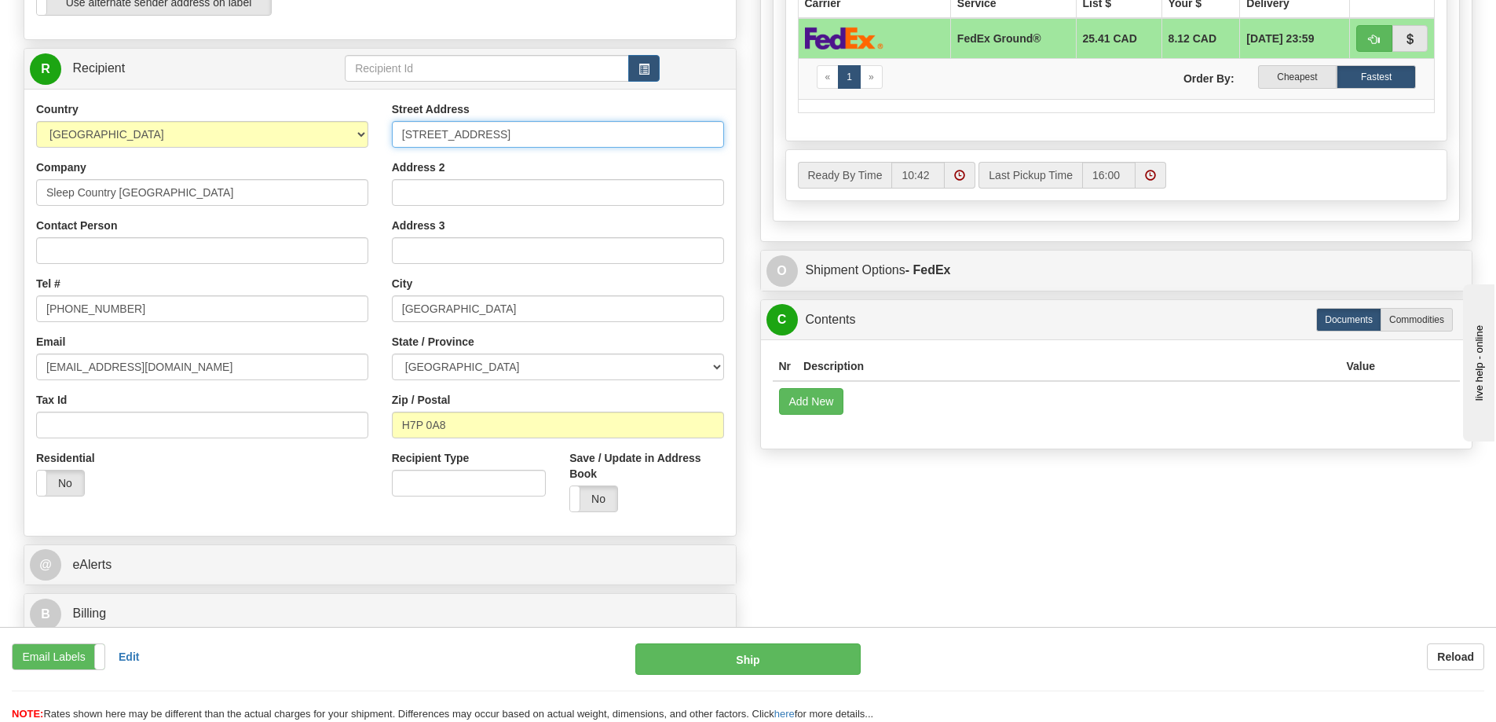
type input "520 COLLEGE ST EAST"
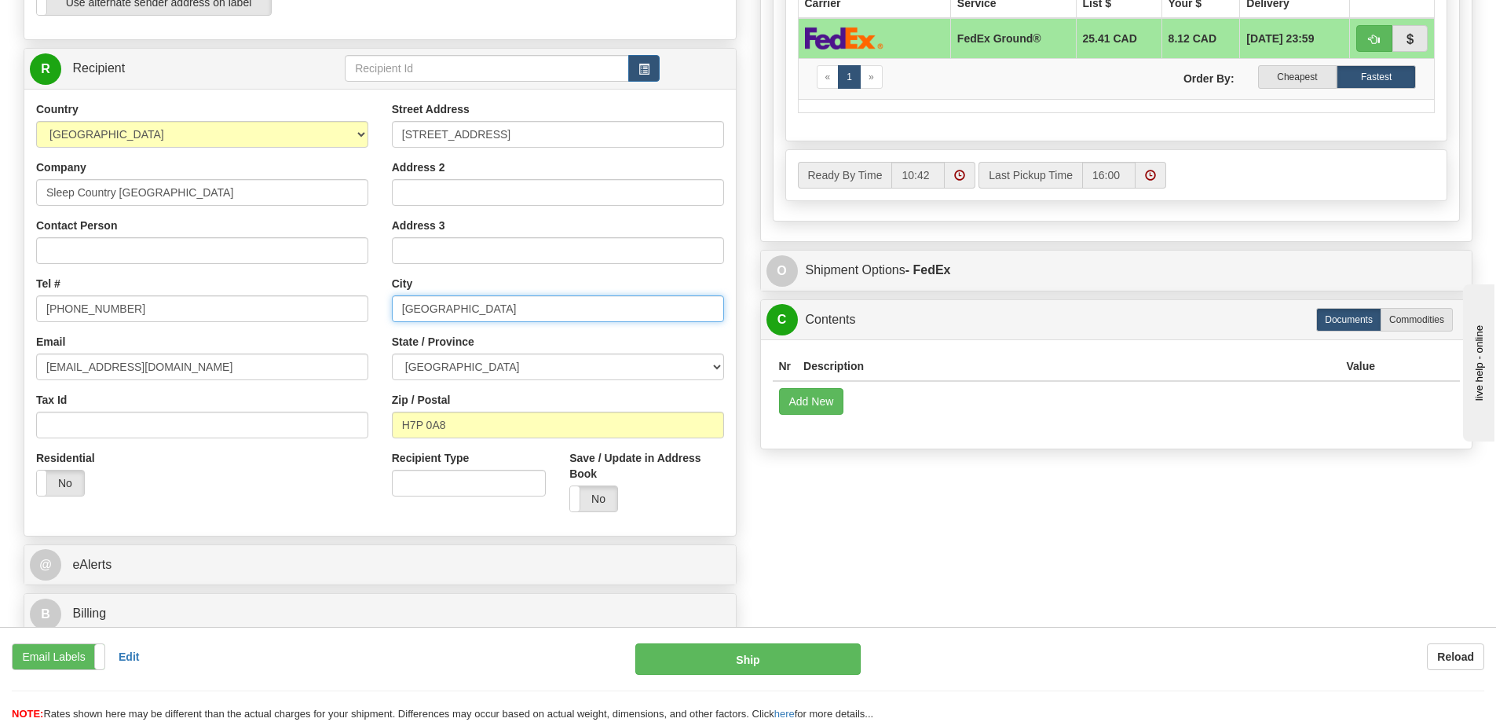
click at [459, 313] on input "Laval" at bounding box center [558, 308] width 332 height 27
drag, startPoint x: 469, startPoint y: 309, endPoint x: 368, endPoint y: 309, distance: 101.3
click at [368, 309] on div "Country AFGHANISTAN ALAND ISLANDS ALBANIA ALGERIA AMERICAN SAMOA ANDORRA ANGOLA…" at bounding box center [379, 312] width 711 height 423
paste input "BELLEVILLE K8N 4Z6"
drag, startPoint x: 512, startPoint y: 309, endPoint x: 499, endPoint y: 328, distance: 23.1
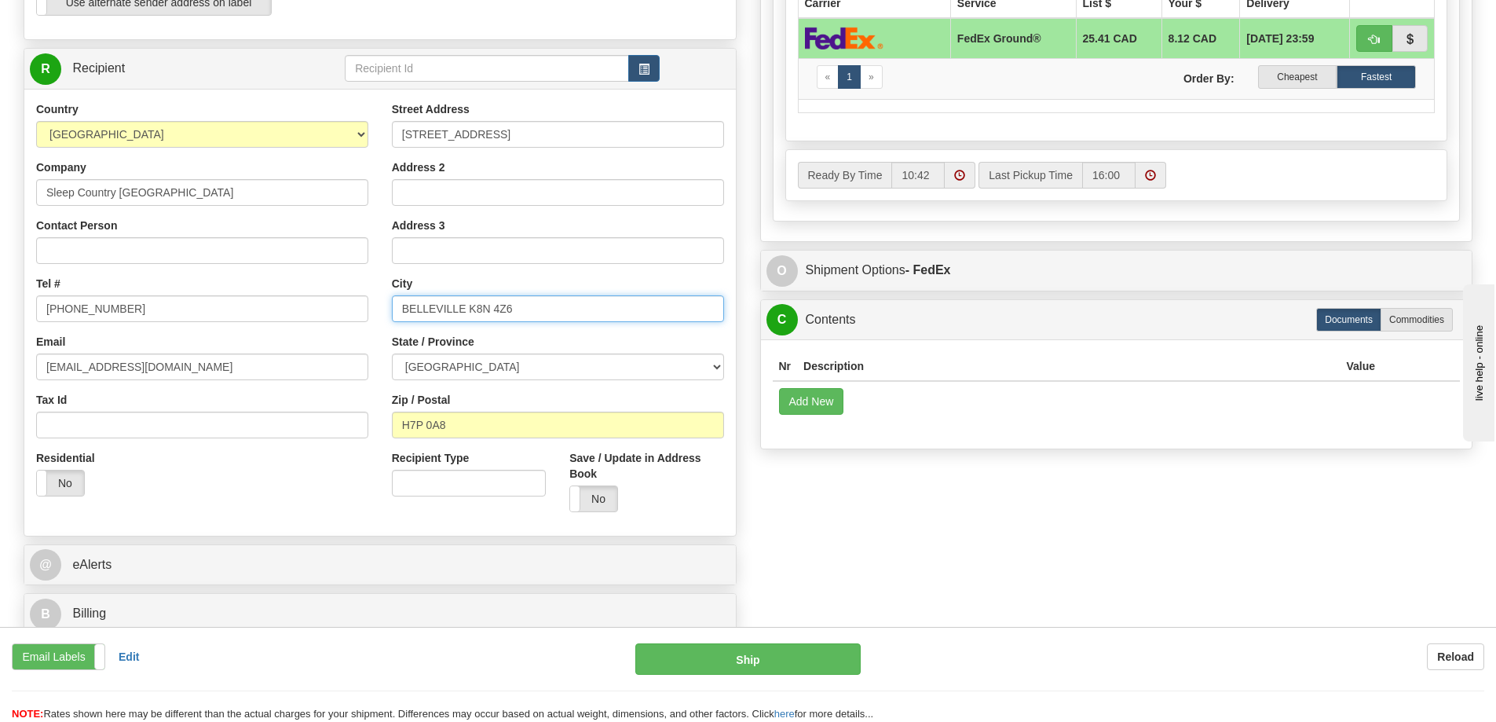
click at [474, 315] on input "BELLEVILLE K8N 4Z6" at bounding box center [558, 308] width 332 height 27
click at [549, 319] on input "BELLEVILLE K8N 4Z6" at bounding box center [558, 308] width 332 height 27
drag, startPoint x: 526, startPoint y: 312, endPoint x: 473, endPoint y: 319, distance: 53.9
click at [473, 319] on input "BELLEVILLE K8N 4Z6" at bounding box center [558, 308] width 332 height 27
type input "BELLEVILLE"
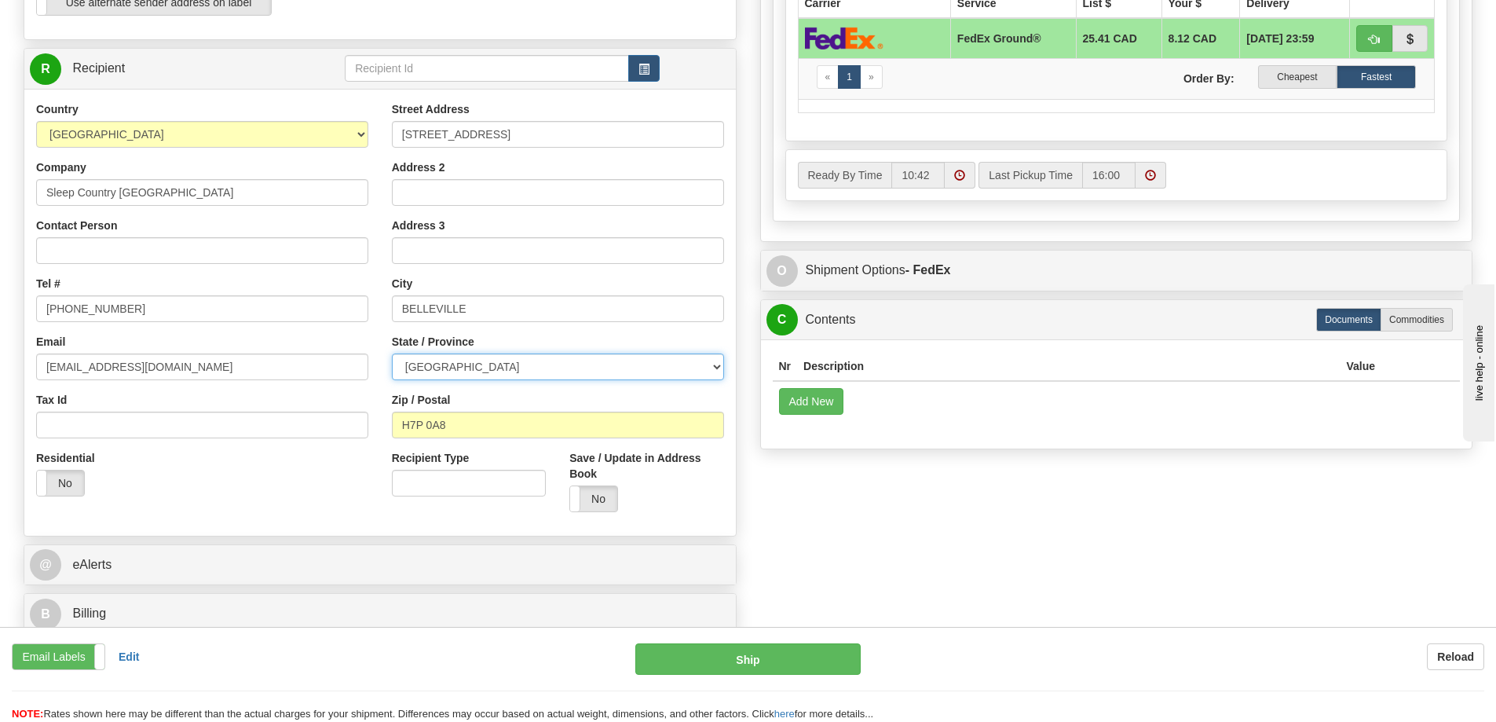
click at [534, 368] on select "ALBERTA BRITISH COLUMBIA MANITOBA NEW BRUNSWICK NEWFOUNDLAND NOVA SCOTIA NUNAVU…" at bounding box center [558, 366] width 332 height 27
select select "ON"
click at [392, 353] on select "ALBERTA BRITISH COLUMBIA MANITOBA NEW BRUNSWICK NEWFOUNDLAND NOVA SCOTIA NUNAVU…" at bounding box center [558, 366] width 332 height 27
drag, startPoint x: 482, startPoint y: 418, endPoint x: 342, endPoint y: 427, distance: 140.1
click at [342, 427] on div "Country AFGHANISTAN ALAND ISLANDS ALBANIA ALGERIA AMERICAN SAMOA ANDORRA ANGOLA…" at bounding box center [379, 312] width 711 height 423
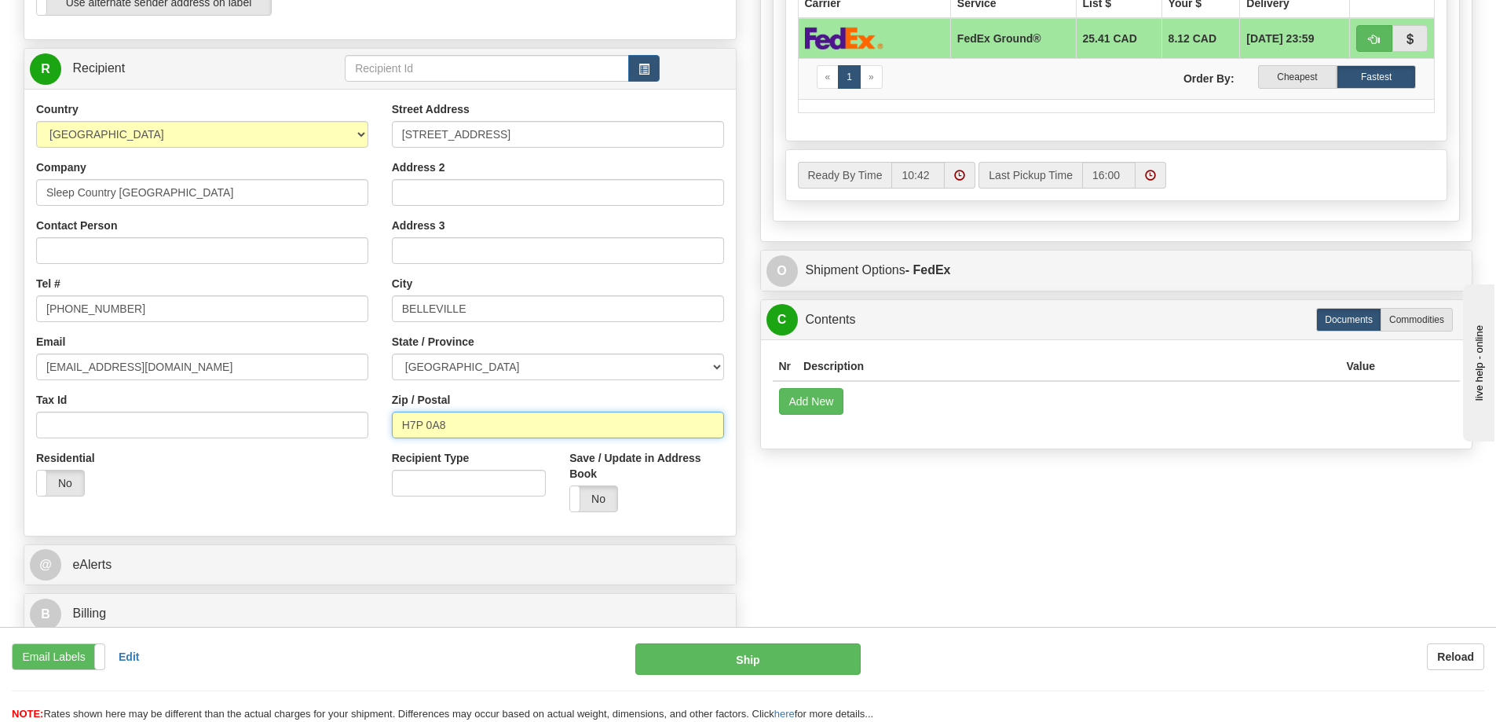
paste input "K8N 4Z6"
click at [404, 423] on input "K8N 4Z6" at bounding box center [558, 425] width 332 height 27
type input "K8N 4Z6"
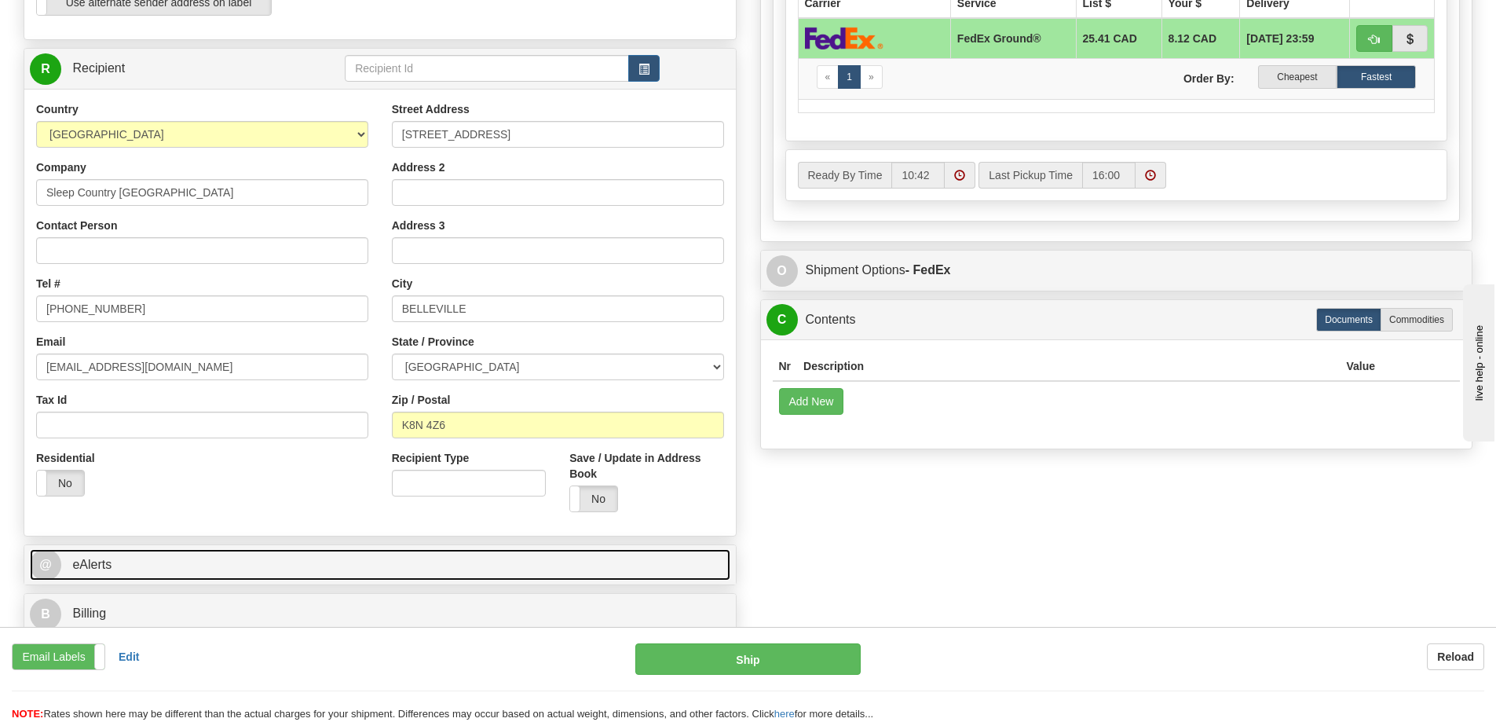
click at [119, 560] on link "@ eAlerts" at bounding box center [380, 565] width 701 height 32
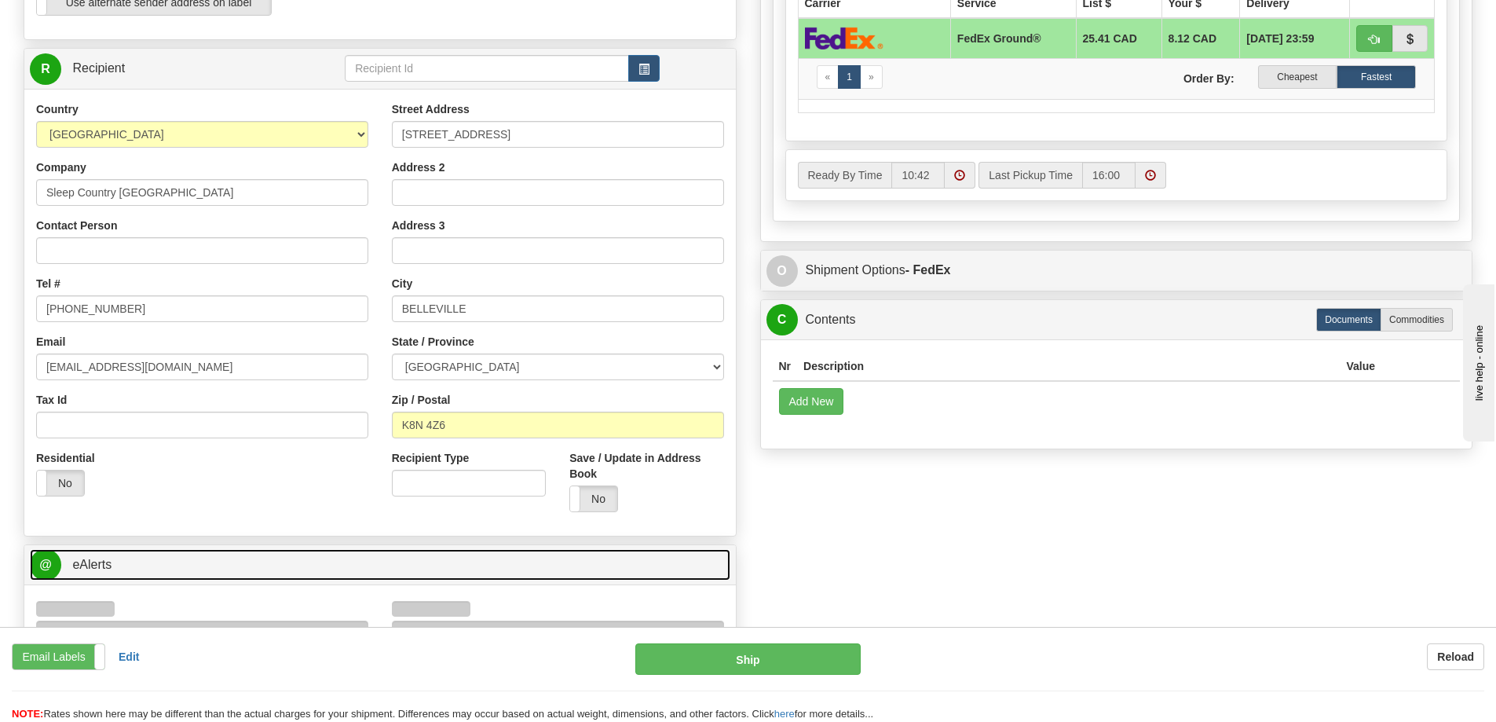
type input "92"
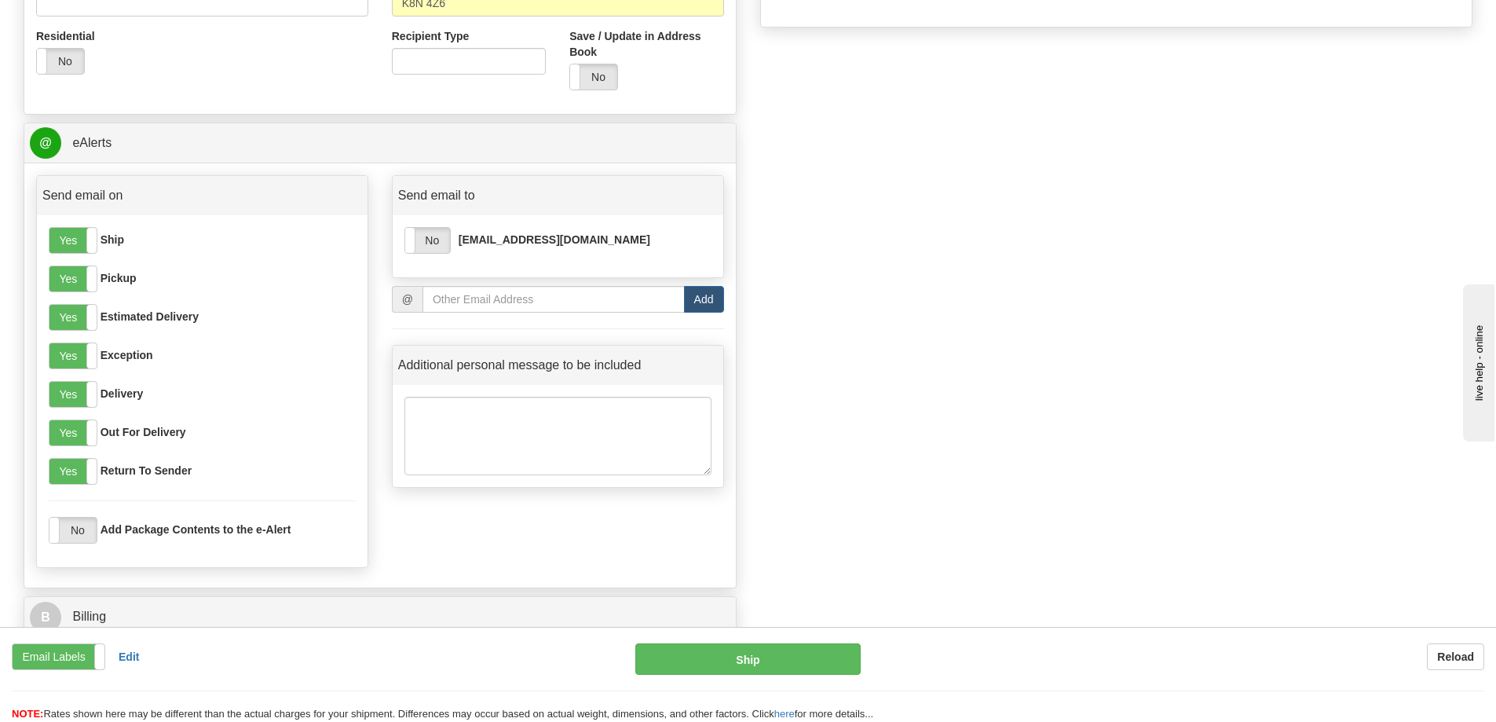
scroll to position [1099, 0]
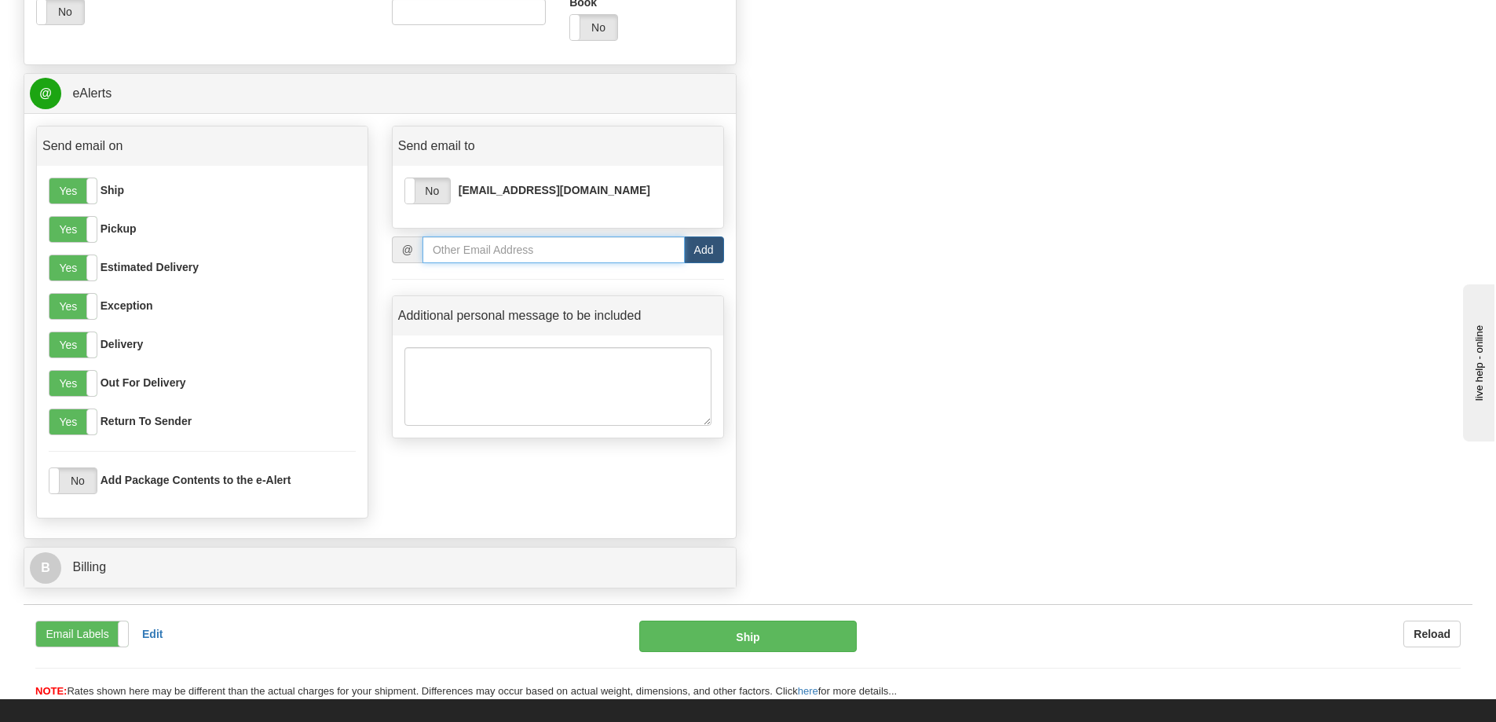
click at [528, 243] on input "email" at bounding box center [554, 249] width 262 height 27
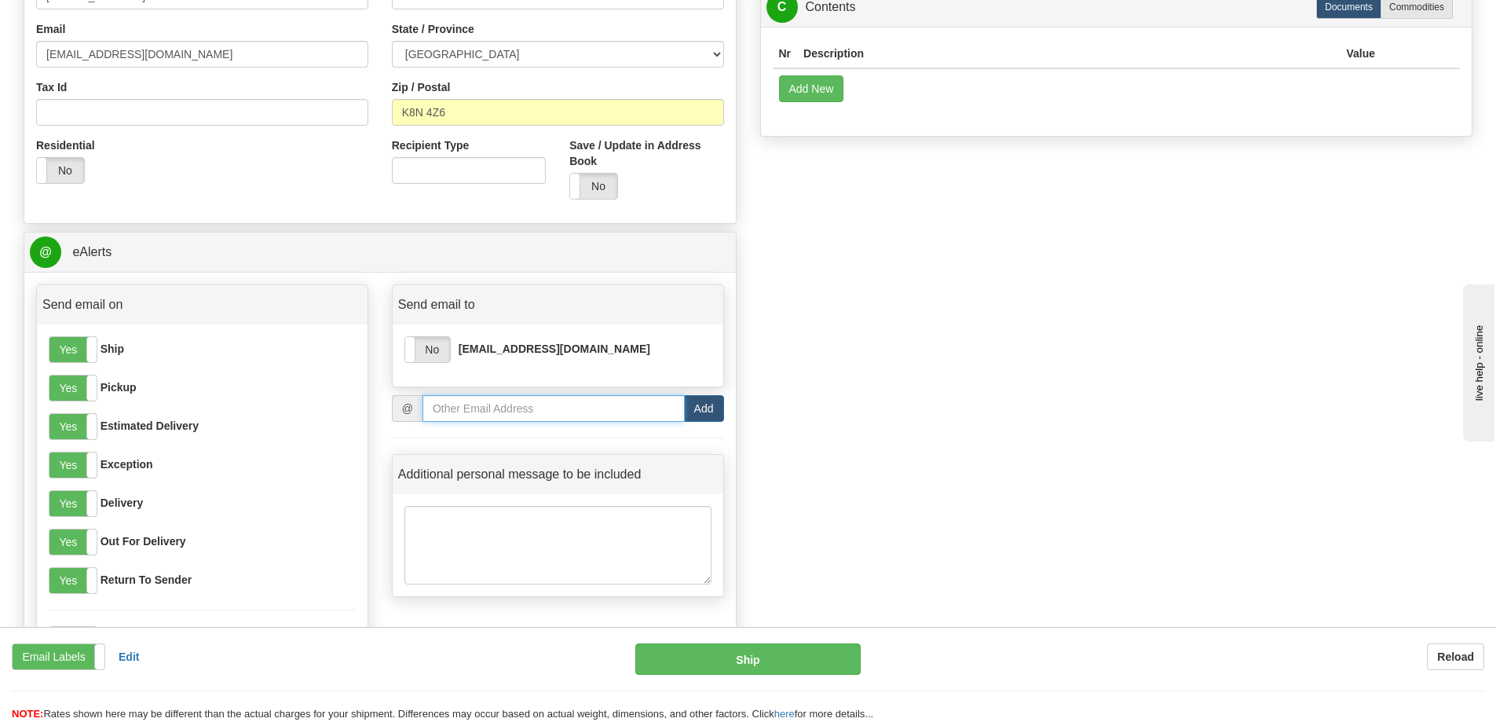
scroll to position [942, 0]
click at [592, 409] on input "email" at bounding box center [554, 406] width 262 height 27
click at [612, 408] on input "email" at bounding box center [554, 406] width 262 height 27
click at [608, 411] on input "email" at bounding box center [554, 406] width 262 height 27
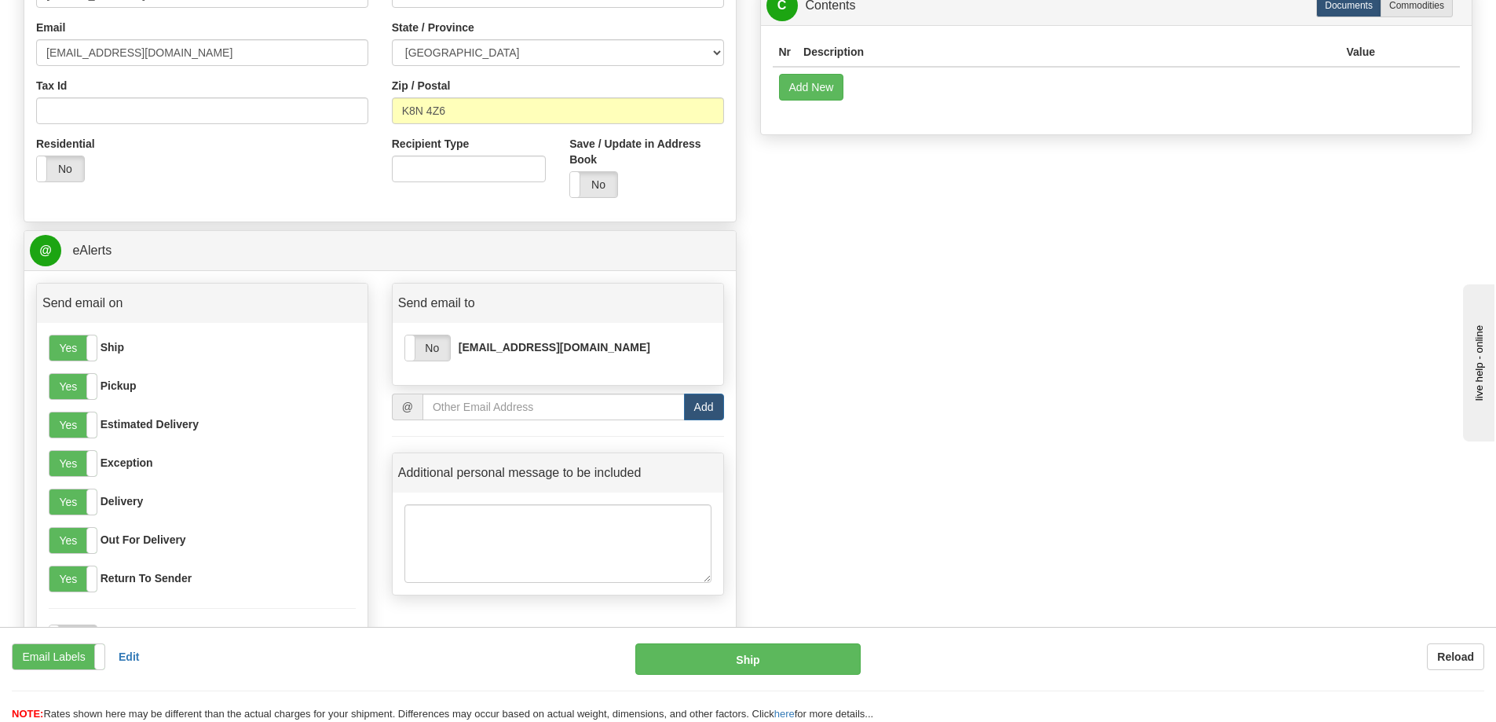
drag, startPoint x: 1136, startPoint y: 364, endPoint x: 1126, endPoint y: 378, distance: 17.4
click at [500, 410] on input "email" at bounding box center [554, 406] width 262 height 27
paste input "perlerare1208@hotmail.com"
type input "perlerare1208@hotmail.com"
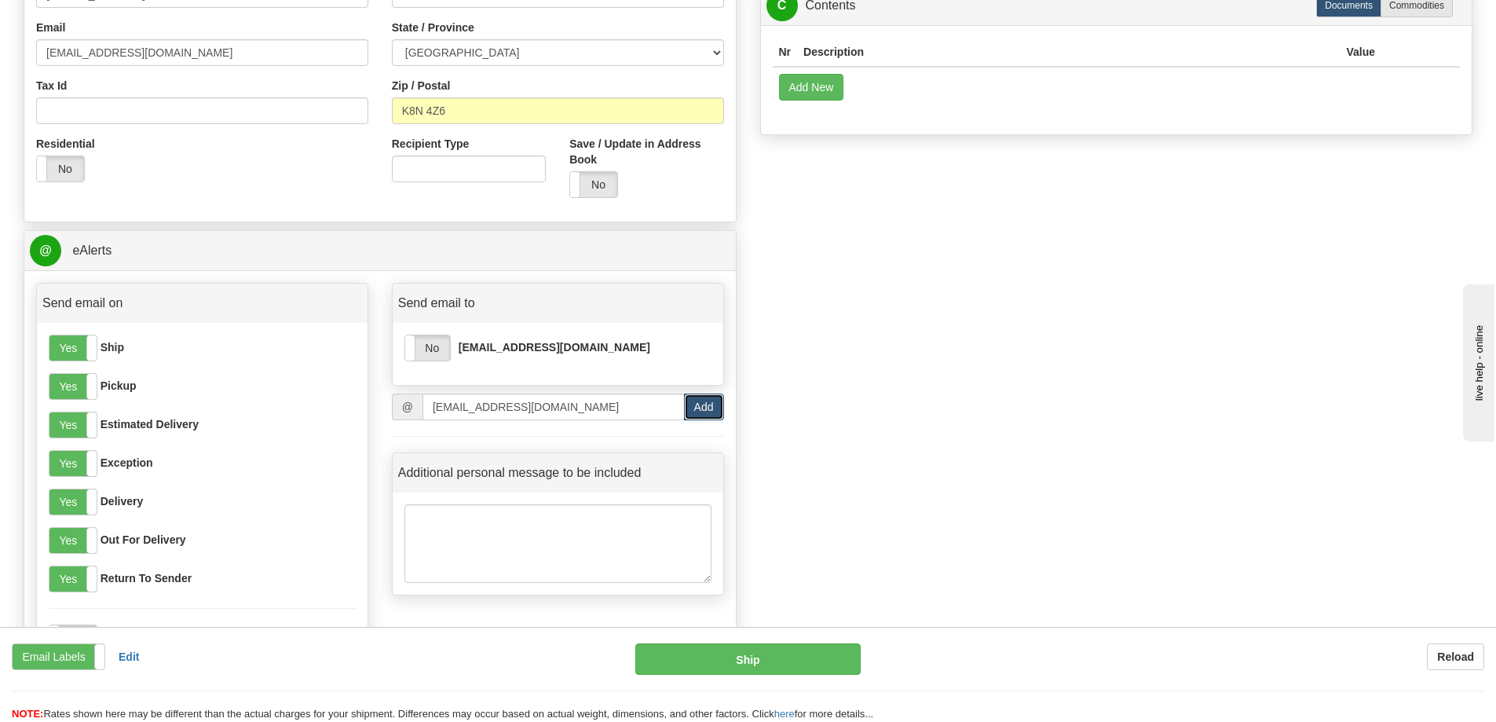
click at [699, 409] on button "Add" at bounding box center [704, 406] width 40 height 27
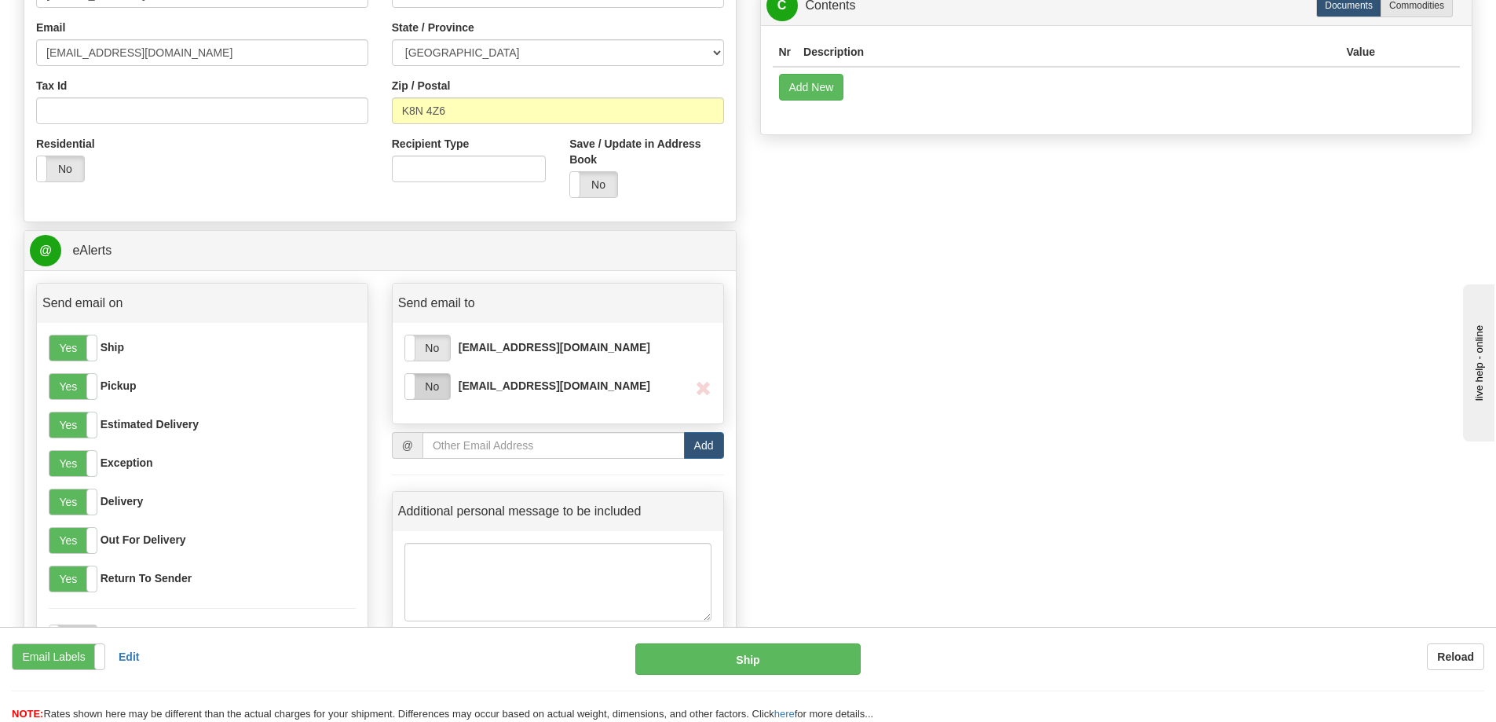
click at [431, 385] on label "No" at bounding box center [427, 386] width 45 height 25
click at [763, 661] on button "Ship" at bounding box center [747, 658] width 225 height 31
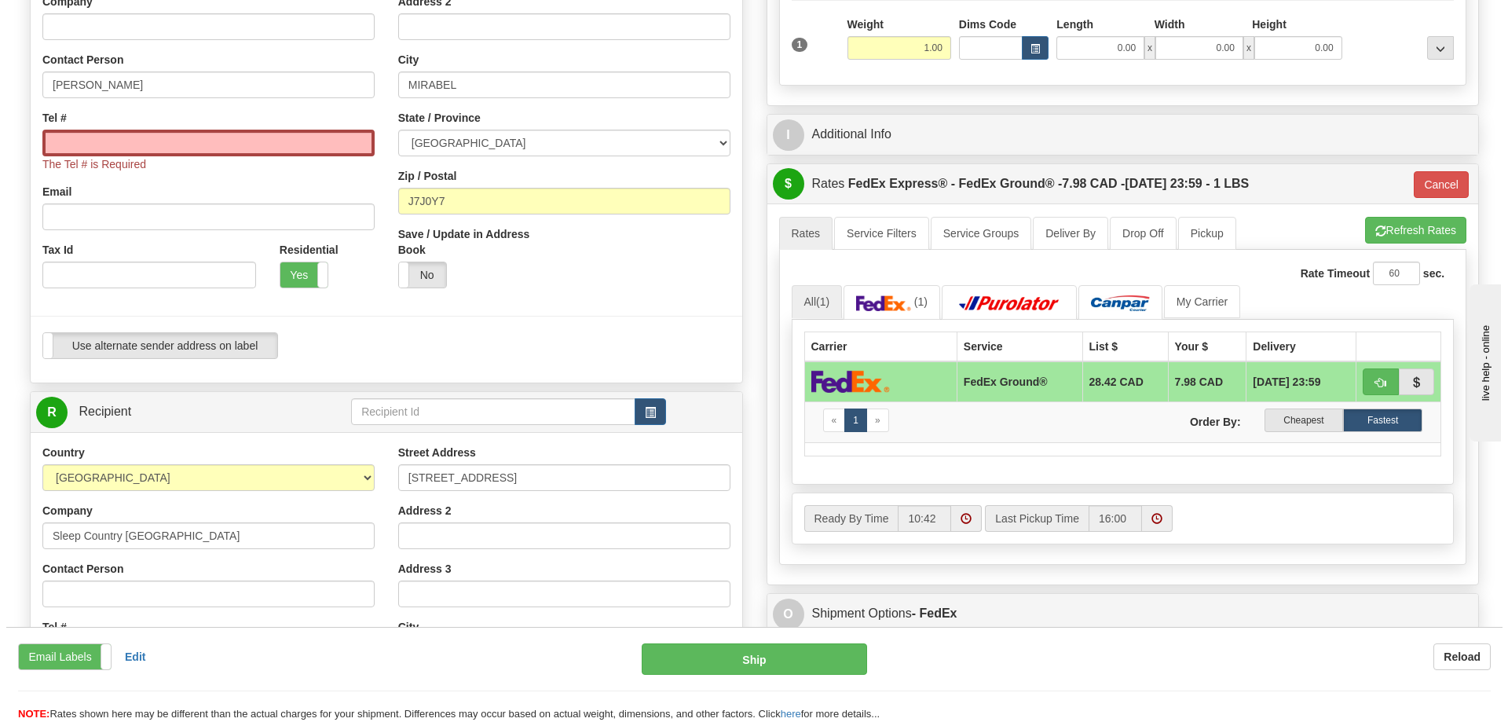
scroll to position [236, 0]
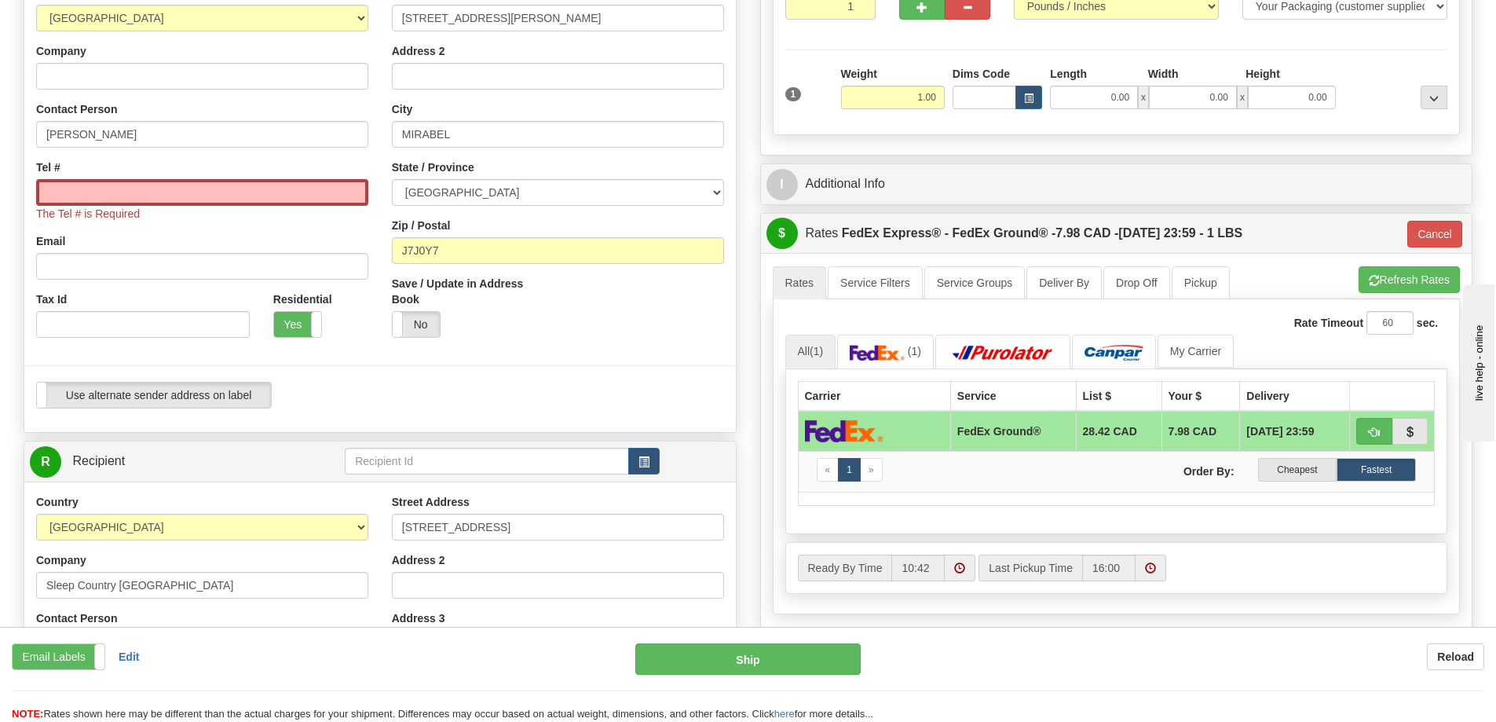
click at [357, 657] on div "Email Labels Email Labels Edit Reload" at bounding box center [312, 656] width 600 height 27
click at [170, 200] on input "Tel #" at bounding box center [202, 192] width 332 height 27
paste input "438 525-6164"
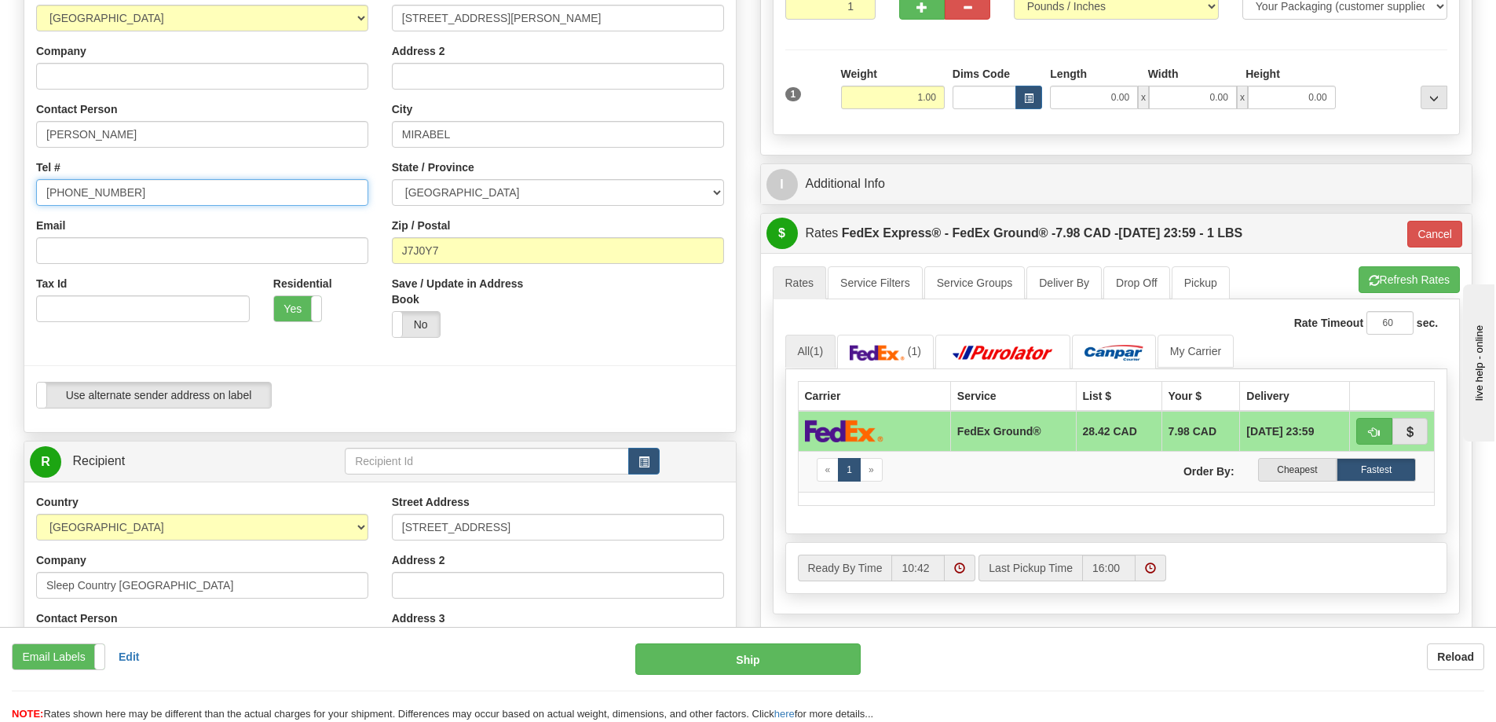
type input "438 525-6164"
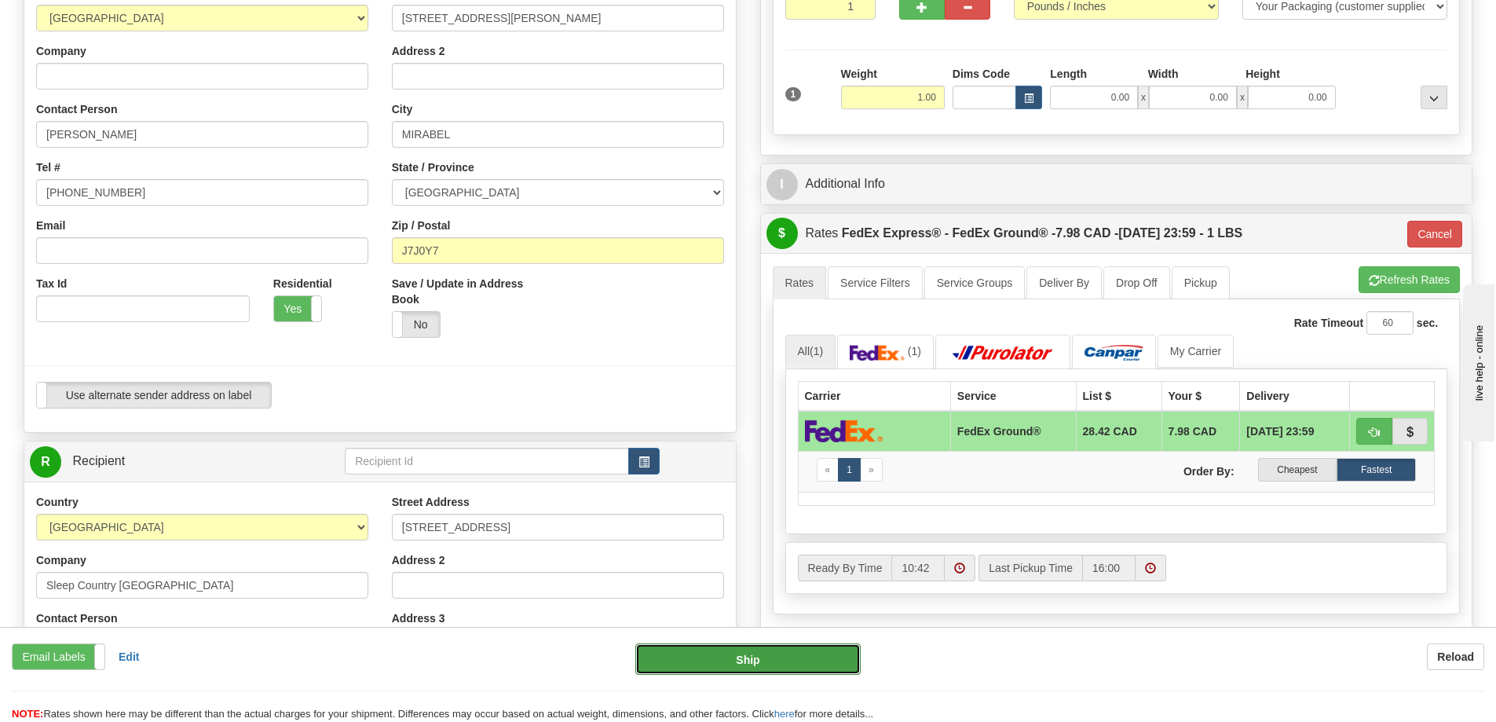
click at [722, 662] on button "Ship" at bounding box center [747, 658] width 225 height 31
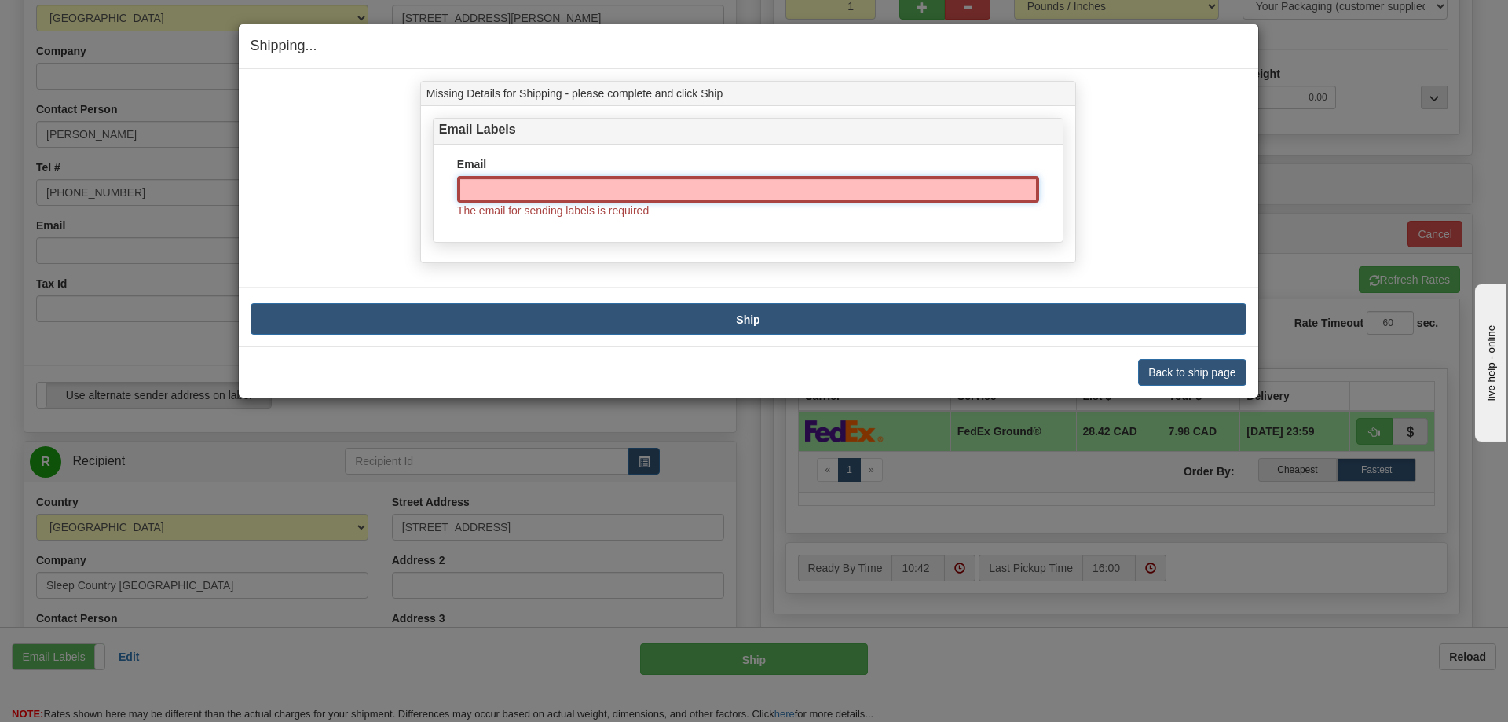
click at [514, 181] on input "Email" at bounding box center [748, 189] width 582 height 27
paste input "perlerare1208@hotmail.com"
type input "perlerare1208@hotmail.com"
click at [723, 324] on button "Ship" at bounding box center [749, 318] width 996 height 31
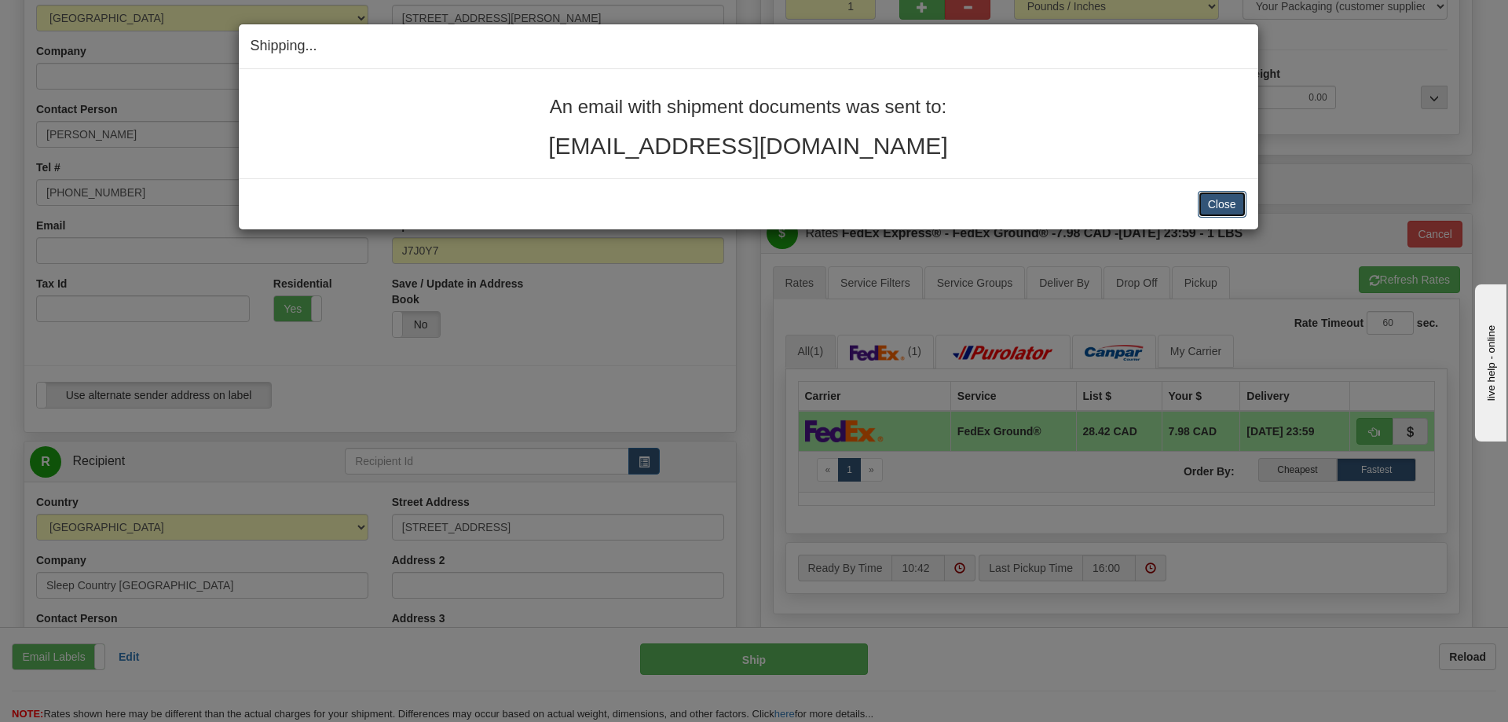
click at [1215, 203] on button "Close" at bounding box center [1222, 204] width 49 height 27
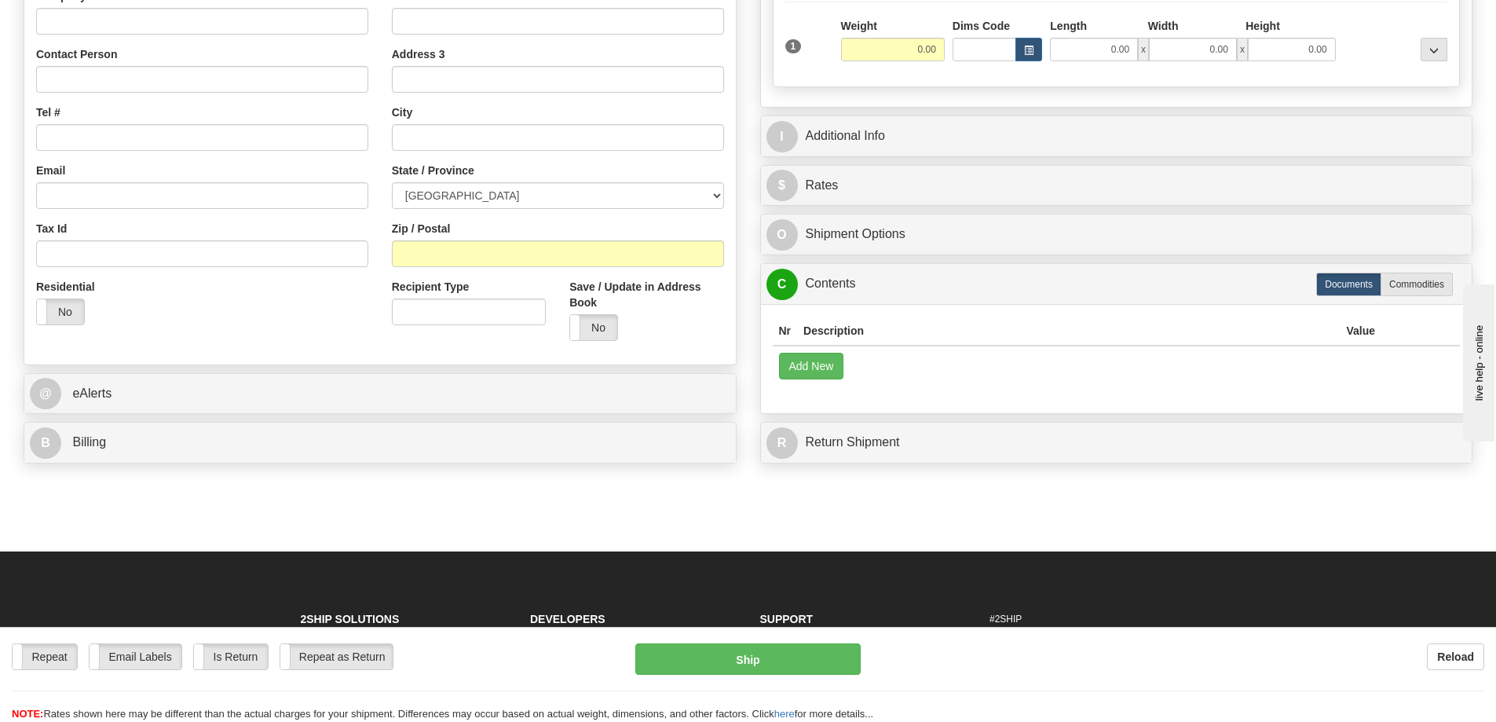
scroll to position [69, 0]
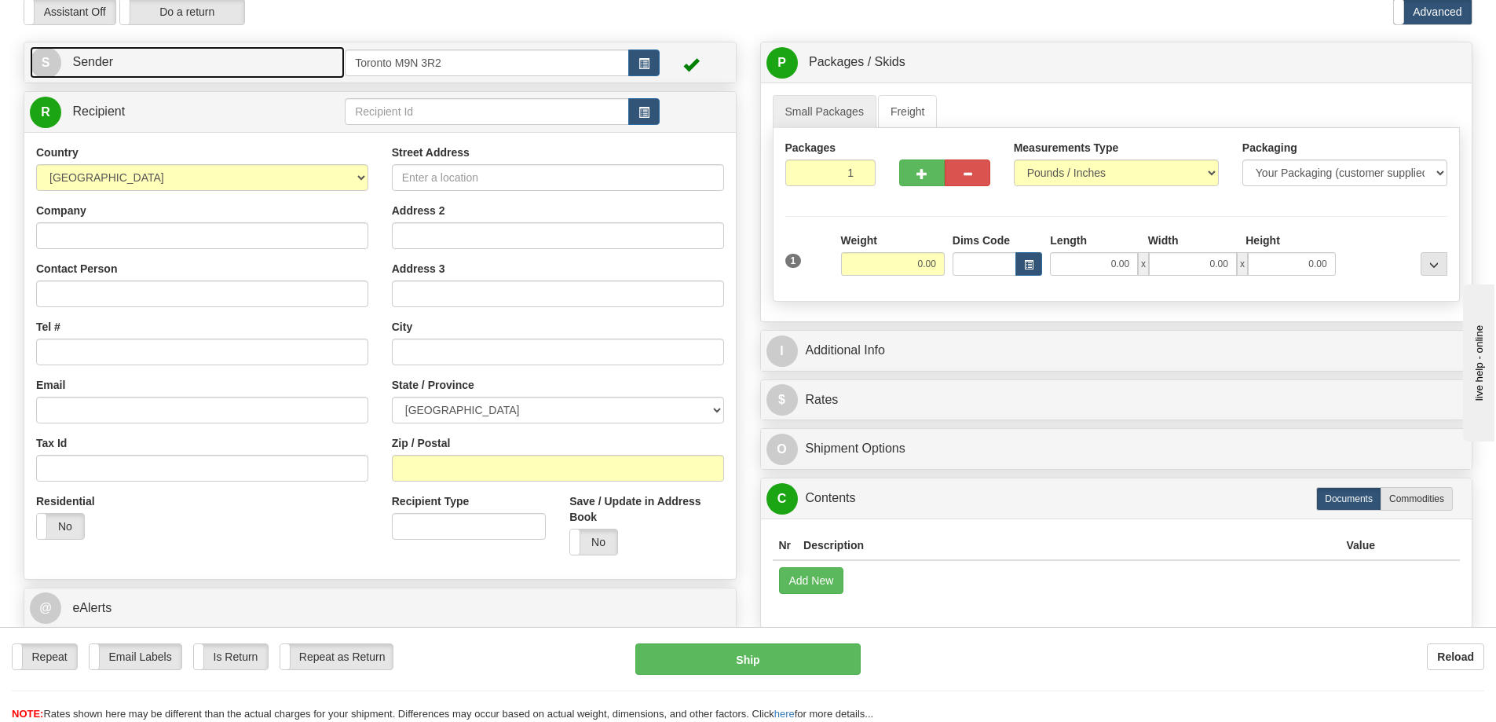
click at [253, 53] on link "S Sender" at bounding box center [187, 62] width 315 height 32
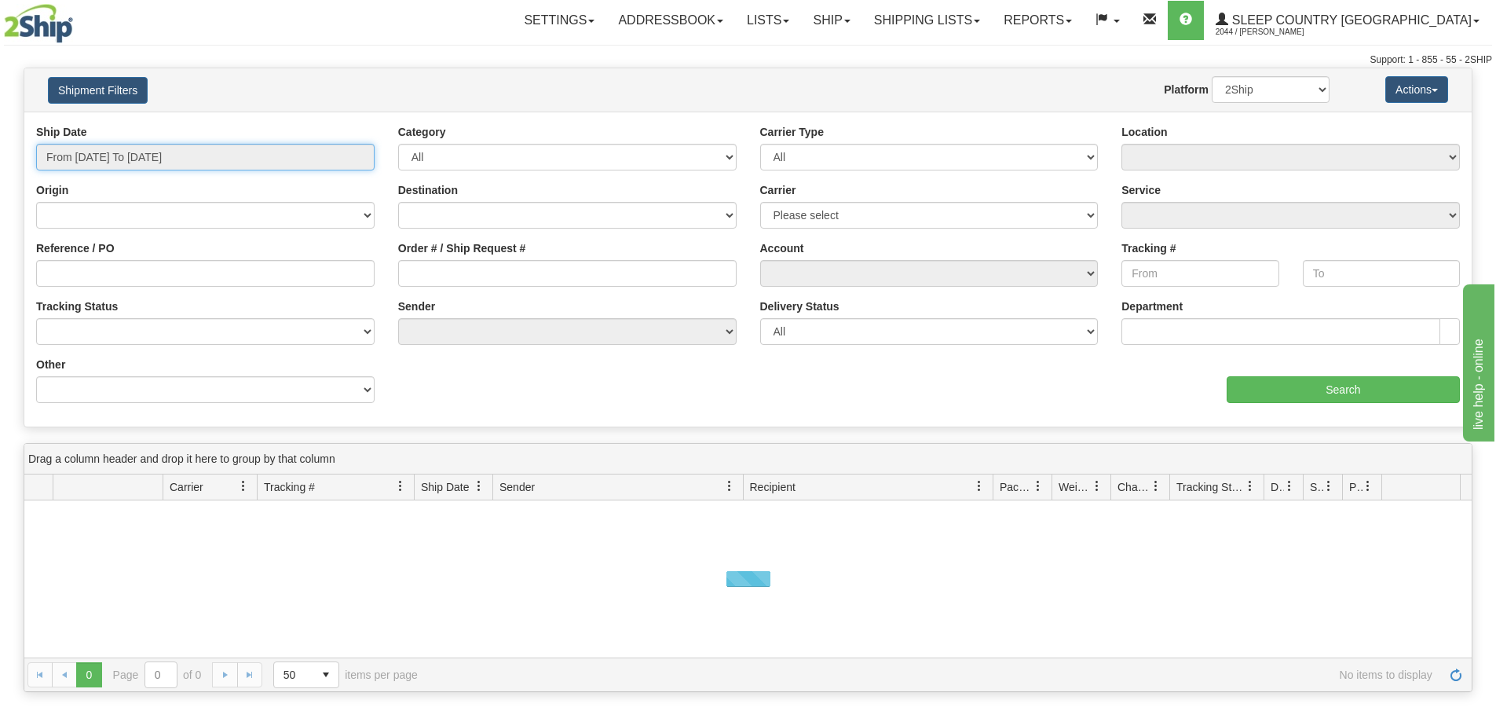
click at [140, 160] on input "From [DATE] To [DATE]" at bounding box center [205, 157] width 338 height 27
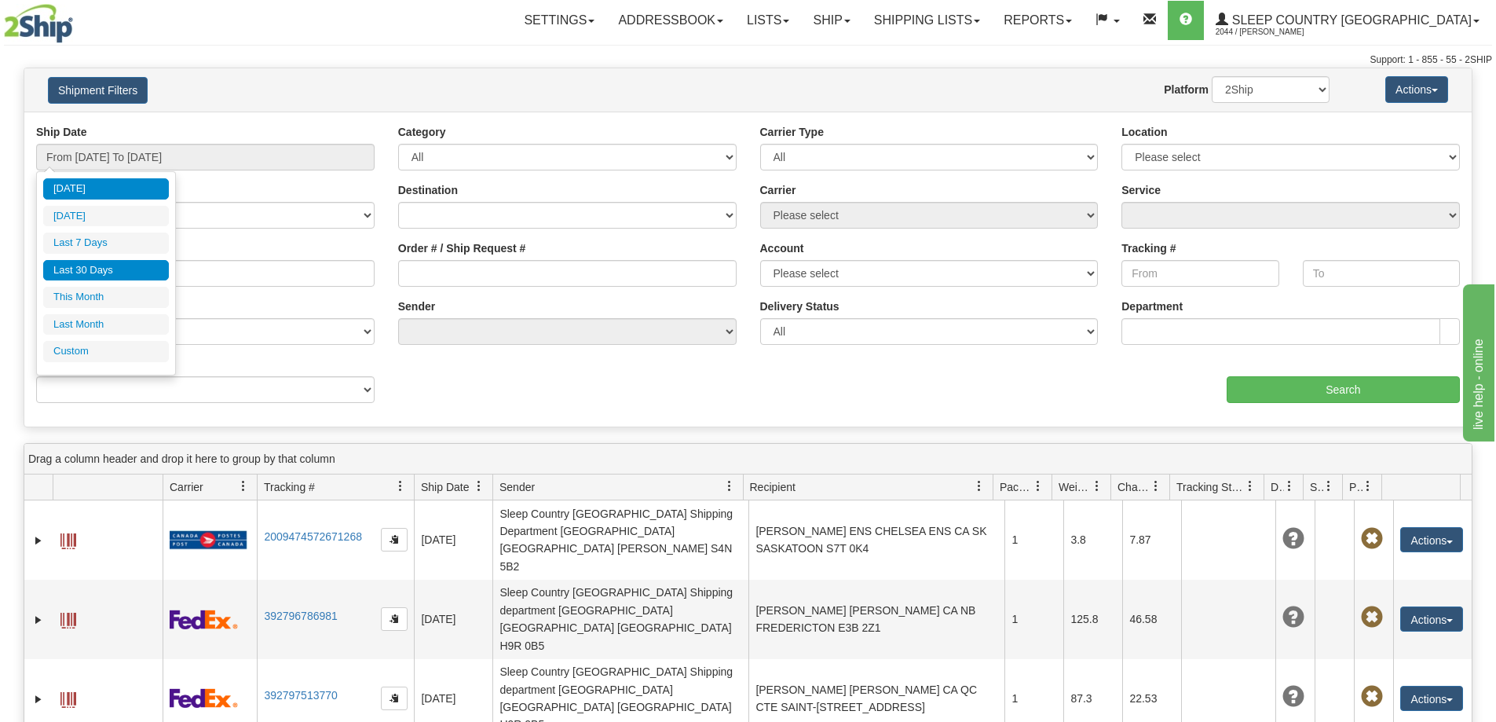
click at [119, 269] on li "Last 30 Days" at bounding box center [106, 270] width 126 height 21
type input "From [DATE] To [DATE]"
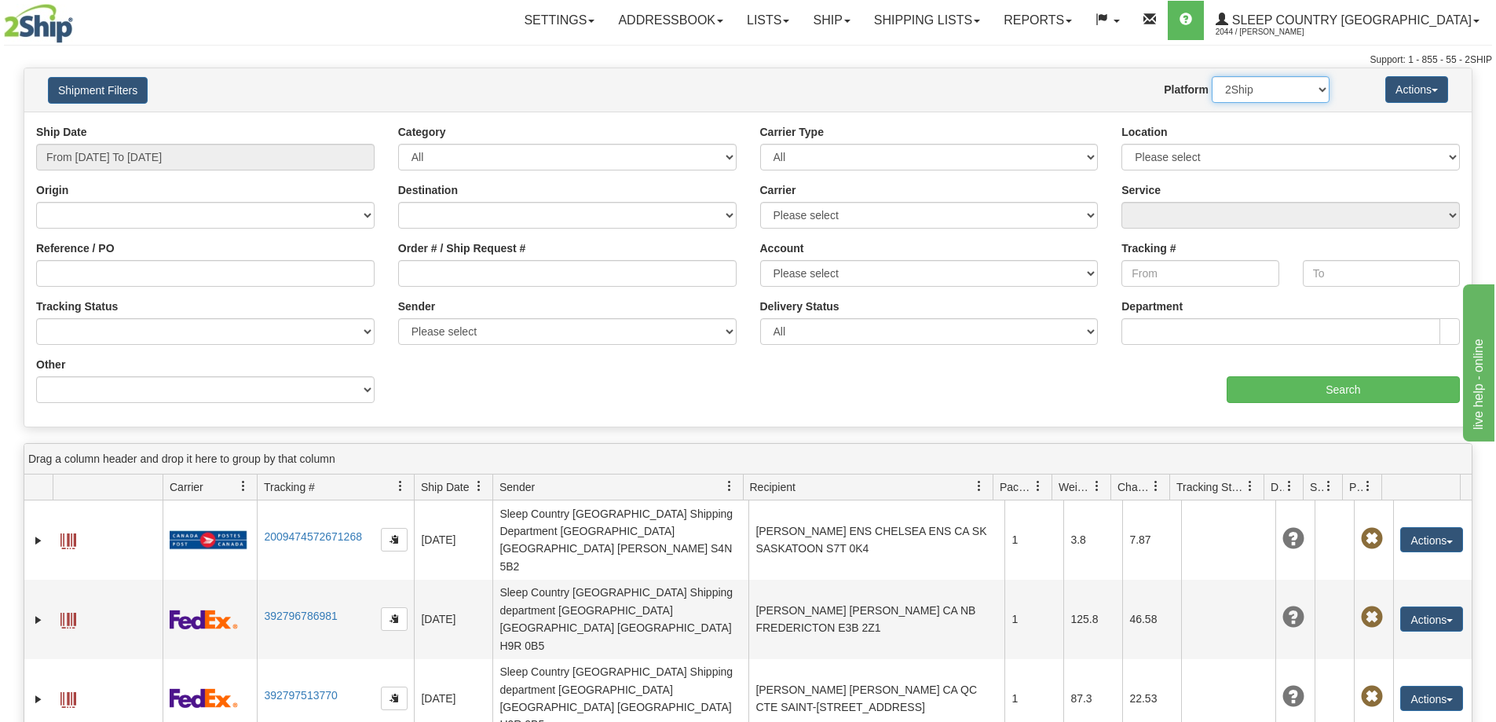
click at [1238, 90] on select "2Ship Imported" at bounding box center [1271, 89] width 118 height 27
select select "1"
click at [1212, 76] on select "2Ship Imported" at bounding box center [1271, 89] width 118 height 27
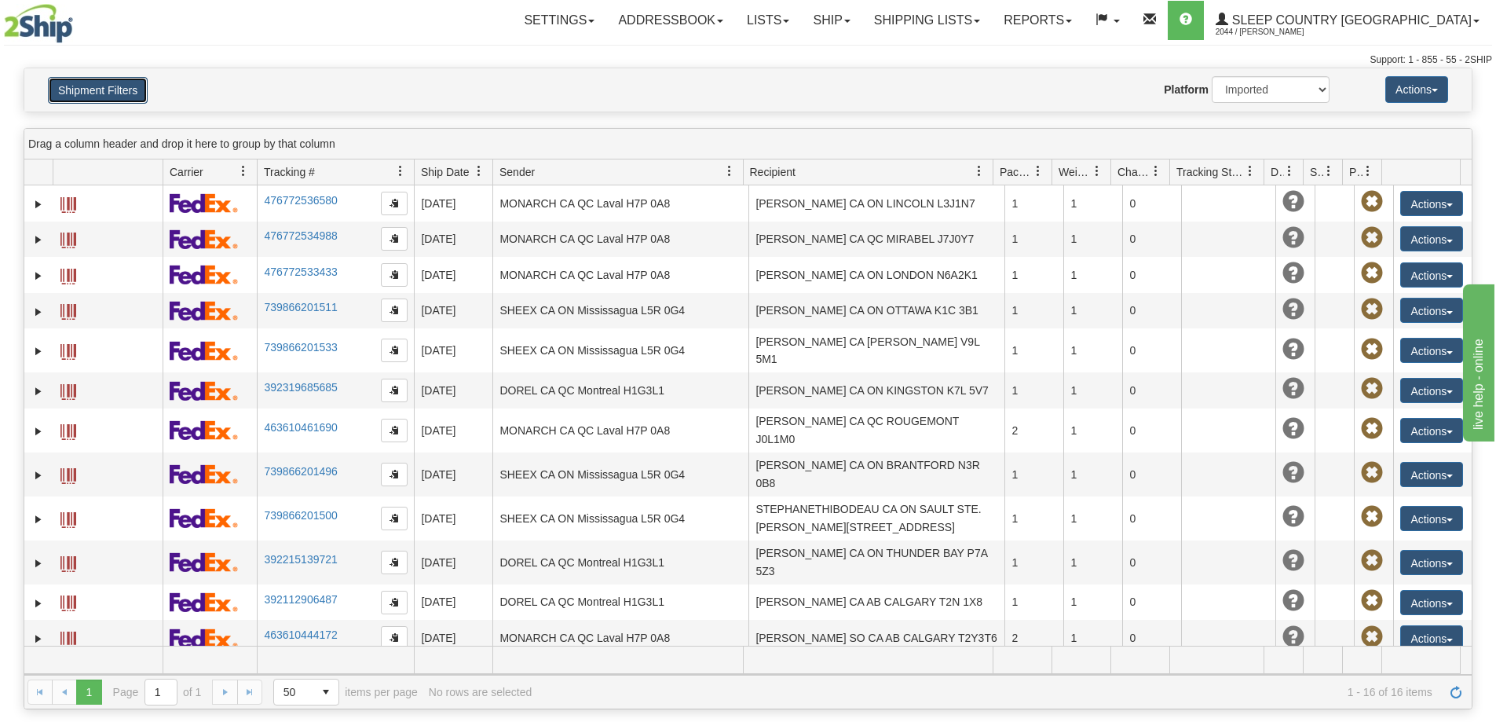
click at [116, 91] on button "Shipment Filters" at bounding box center [98, 90] width 100 height 27
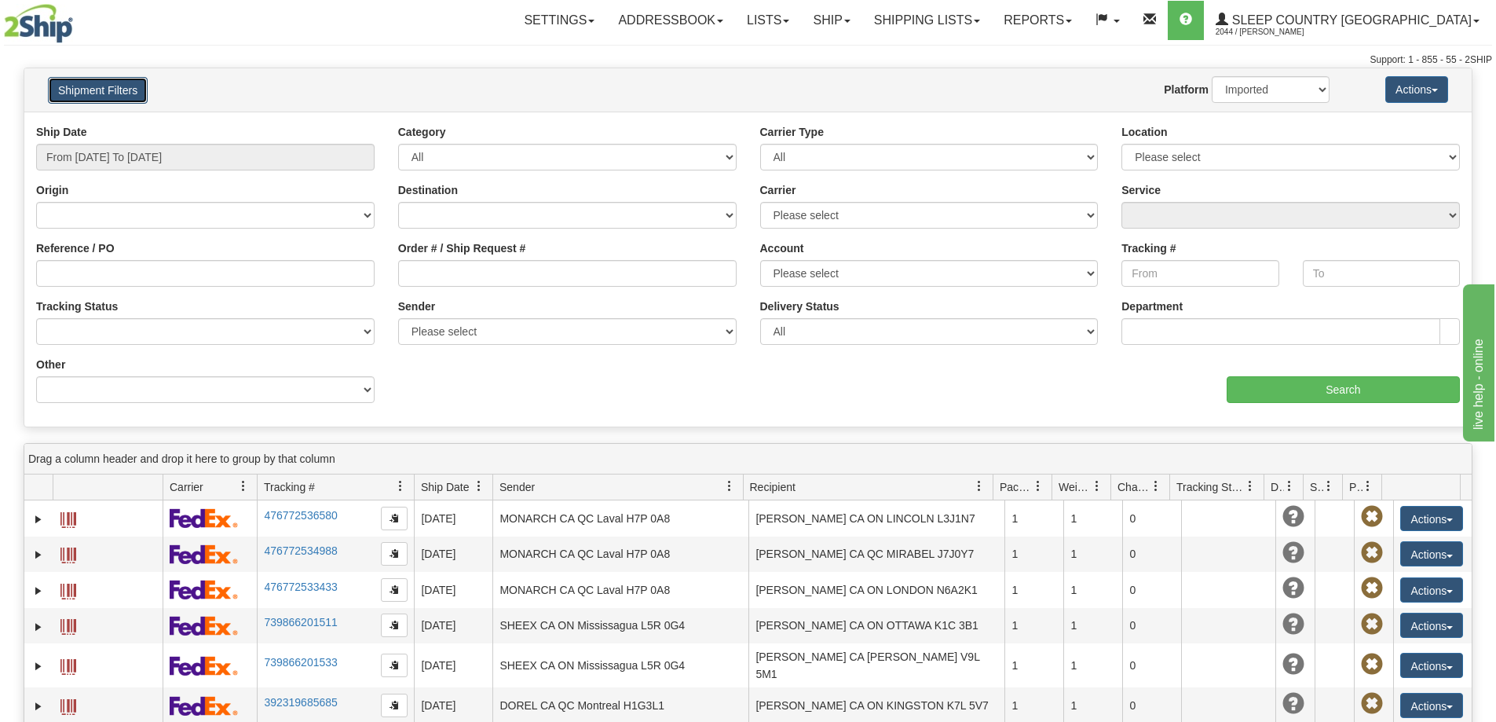
click at [116, 90] on button "Shipment Filters" at bounding box center [98, 90] width 100 height 27
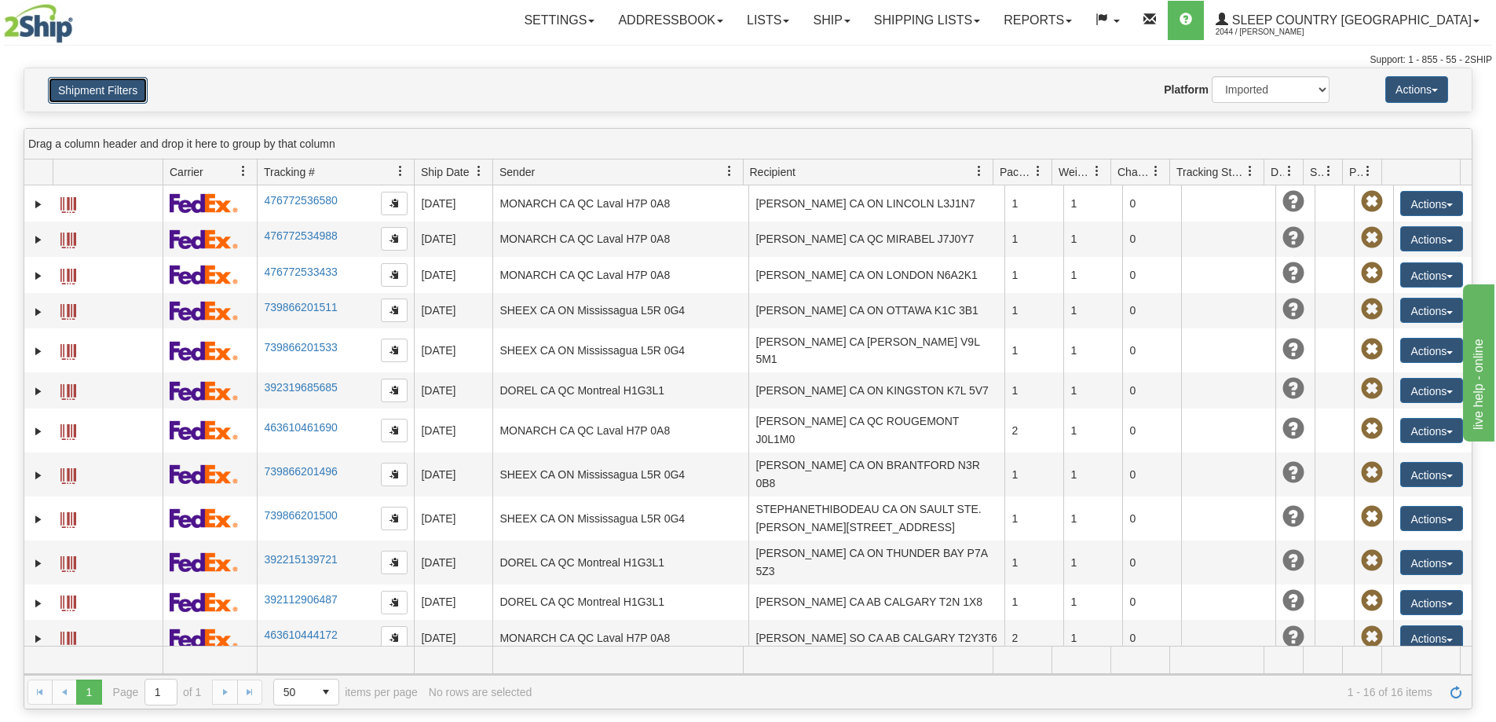
click at [123, 97] on button "Shipment Filters" at bounding box center [98, 90] width 100 height 27
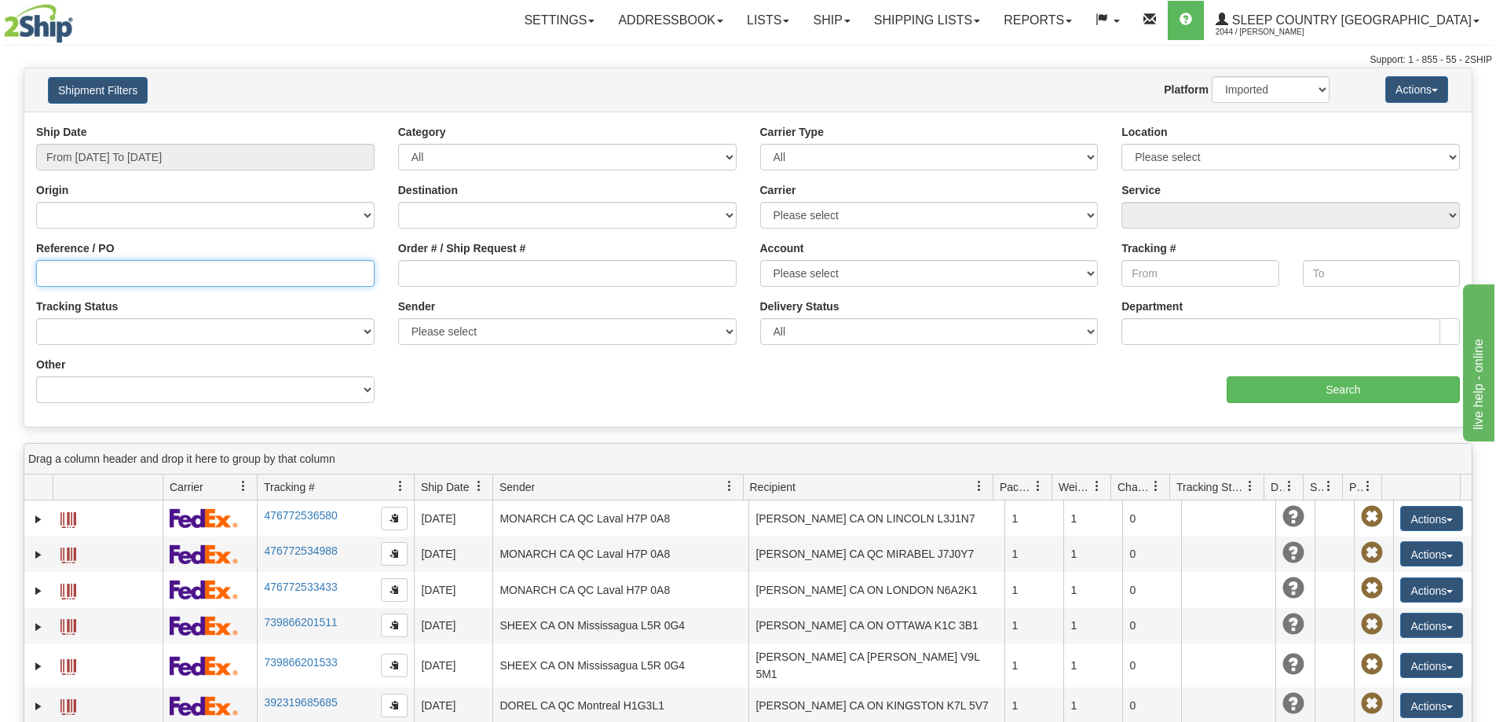
click at [47, 274] on input "Reference / PO" at bounding box center [205, 273] width 338 height 27
drag, startPoint x: 1099, startPoint y: 69, endPoint x: 1023, endPoint y: 97, distance: 80.2
click at [1099, 69] on div "Shipment Filters Website Agent Nothing selected Client User Platform 2Ship Impo…" at bounding box center [747, 89] width 1447 height 43
drag, startPoint x: 219, startPoint y: 277, endPoint x: 227, endPoint y: 290, distance: 14.8
click at [218, 279] on input "Reference / PO" at bounding box center [205, 273] width 338 height 27
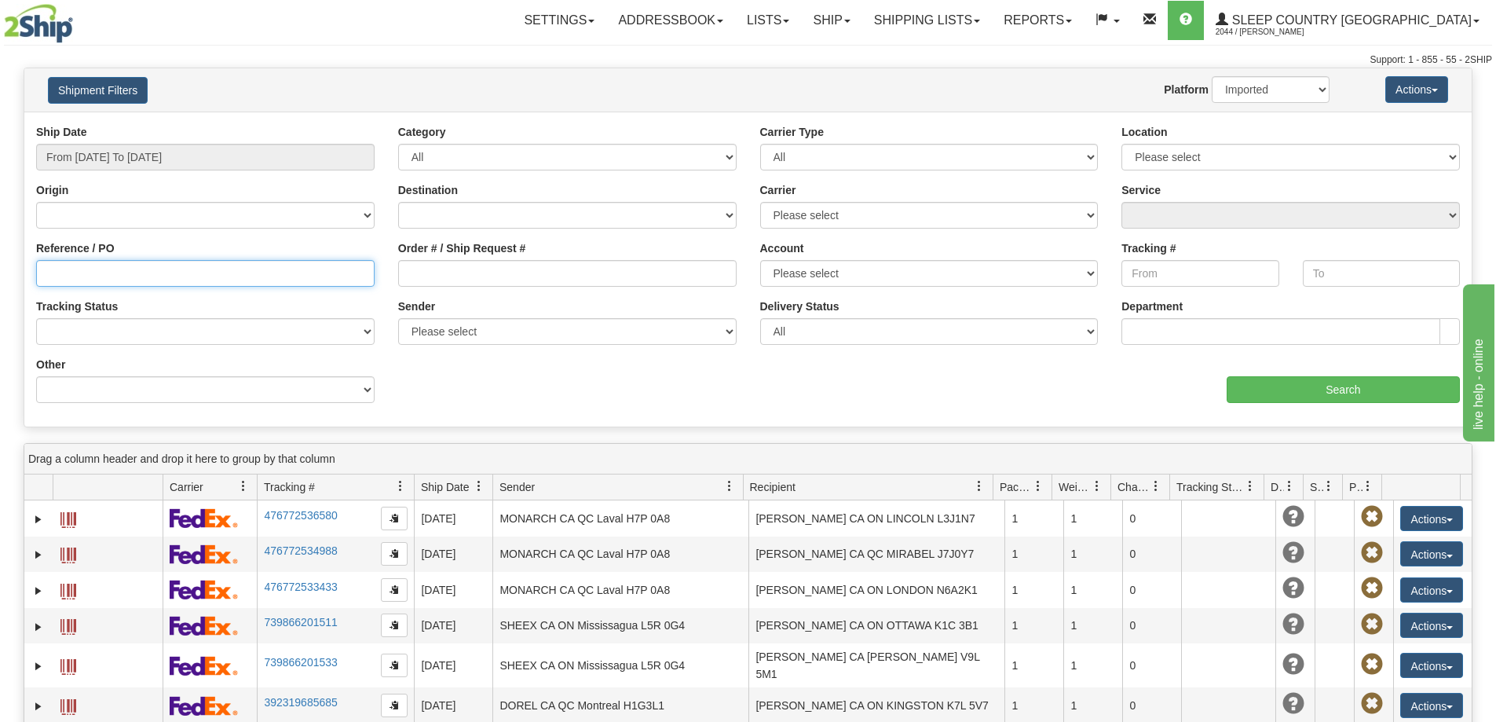
paste input "9002H942690"
type input "9002H942690"
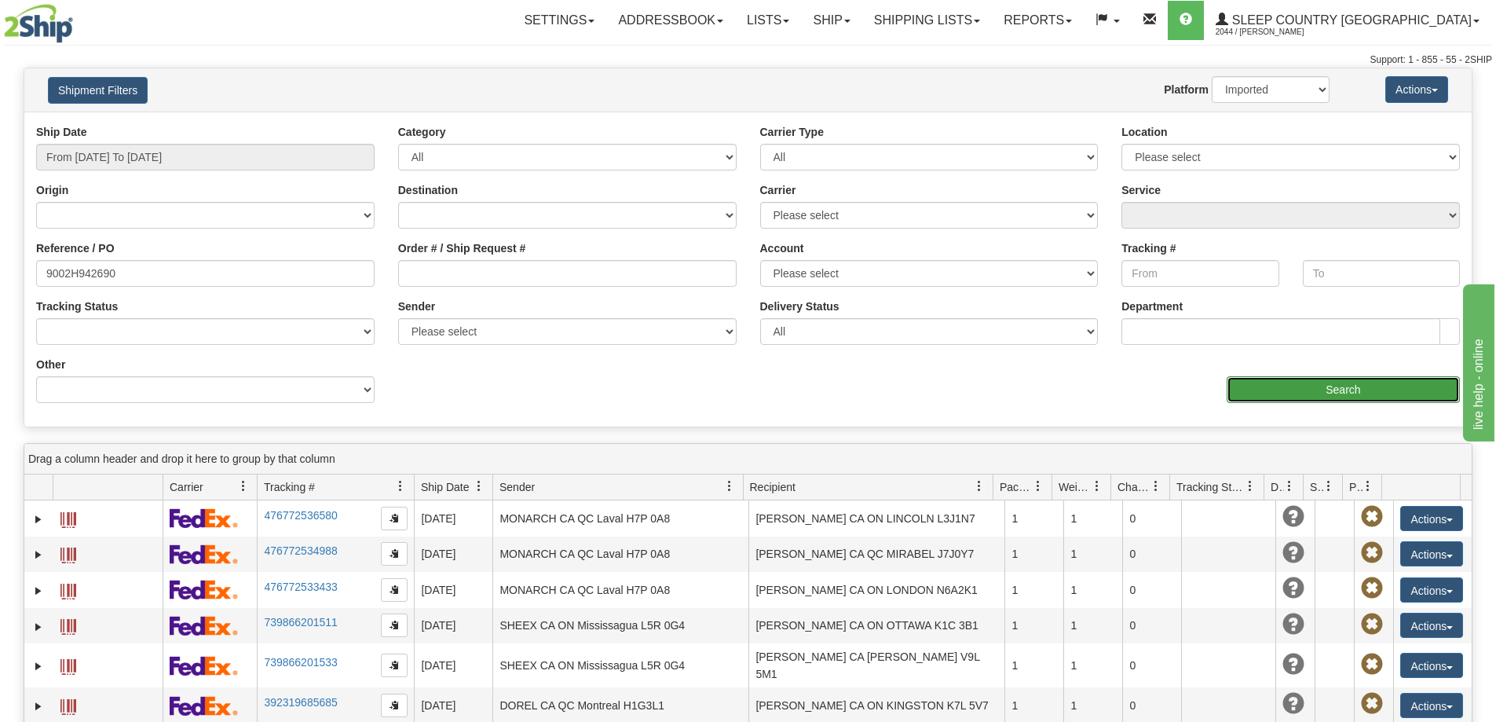
click at [1339, 386] on input "Search" at bounding box center [1343, 389] width 233 height 27
